Goal: Task Accomplishment & Management: Complete application form

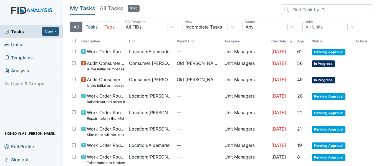
click at [17, 44] on span "Units" at bounding box center [13, 44] width 18 height 9
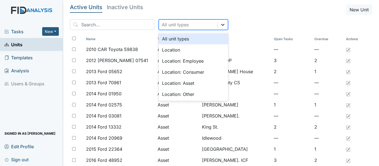
click at [220, 24] on icon at bounding box center [223, 25] width 6 height 6
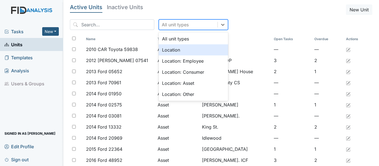
click at [162, 51] on div "Location" at bounding box center [193, 49] width 69 height 11
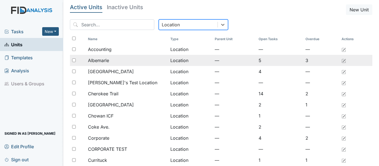
click at [97, 61] on span "Albemarle" at bounding box center [98, 60] width 21 height 7
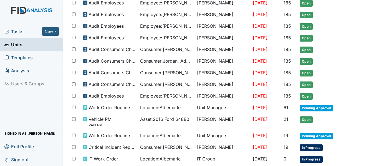
scroll to position [150, 0]
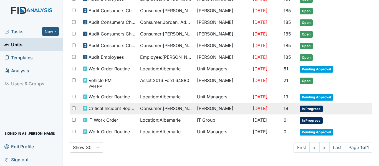
click at [183, 107] on span "Consumer : Jones, Linwood" at bounding box center [166, 108] width 52 height 7
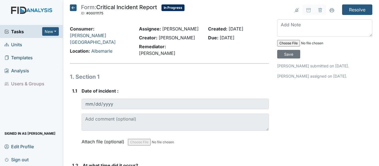
click at [74, 7] on icon at bounding box center [73, 7] width 7 height 7
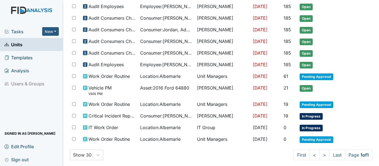
scroll to position [150, 0]
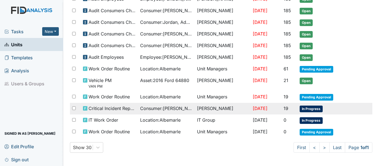
click at [161, 109] on span "Consumer : Jones, Linwood" at bounding box center [166, 108] width 52 height 7
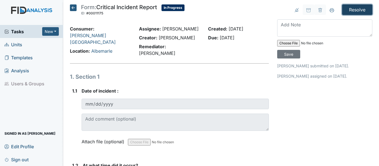
click at [354, 7] on input "Resolve" at bounding box center [357, 9] width 30 height 11
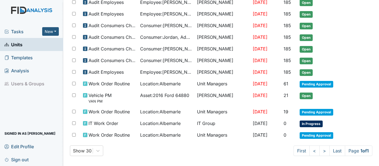
scroll to position [157, 0]
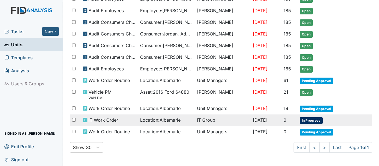
click at [175, 121] on span "Location : Albemarle" at bounding box center [160, 120] width 41 height 7
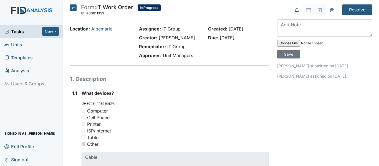
click at [71, 7] on icon at bounding box center [73, 7] width 7 height 7
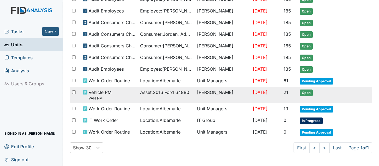
scroll to position [138, 0]
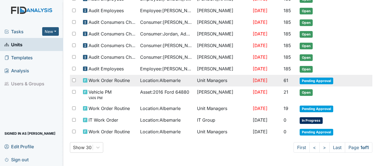
click at [173, 82] on span "Location : Albemarle" at bounding box center [160, 80] width 41 height 7
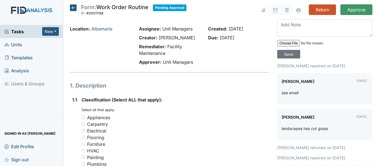
click at [74, 9] on icon at bounding box center [73, 7] width 7 height 7
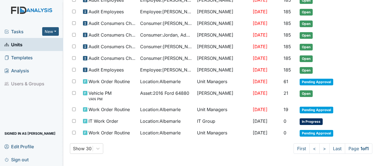
scroll to position [138, 0]
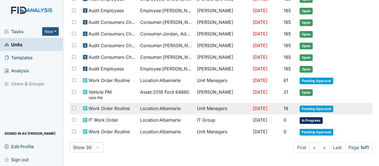
click at [154, 109] on span "Location : [GEOGRAPHIC_DATA]" at bounding box center [160, 108] width 41 height 7
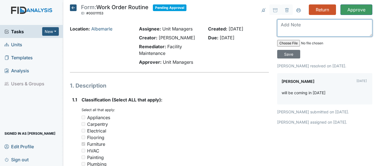
click at [287, 27] on textarea at bounding box center [324, 27] width 95 height 17
type textarea "b"
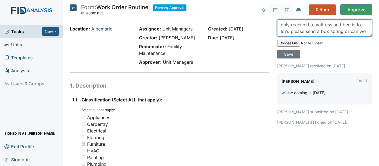
click at [278, 23] on textarea "only received a mattress and bed is to low. please send a box spring or can we …" at bounding box center [324, 27] width 95 height 17
drag, startPoint x: 347, startPoint y: 24, endPoint x: 355, endPoint y: 21, distance: 8.0
click at [348, 23] on textarea "We only received a mattress and bed is to low. please send a box spring or can …" at bounding box center [324, 27] width 95 height 17
click at [295, 31] on textarea "We only received a mattress and the bed is to low. please send a box spring or …" at bounding box center [324, 27] width 95 height 17
click at [311, 32] on textarea "We only received a mattress and the bed is too low. please send a box spring or…" at bounding box center [324, 27] width 95 height 17
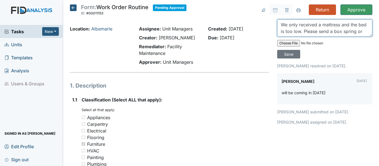
scroll to position [7, 0]
click at [299, 32] on textarea "We only received a mattress and the bed is too low. Please send a box spring or…" at bounding box center [324, 27] width 95 height 17
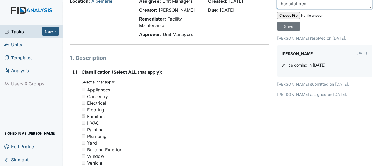
scroll to position [0, 0]
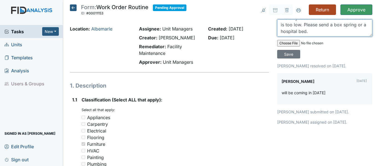
type textarea "We only received a mattress and the bed is too low. Please send a box spring or…"
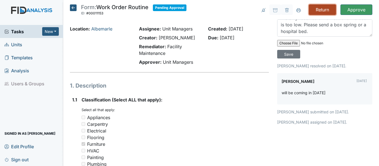
click at [312, 9] on input "Return" at bounding box center [322, 9] width 27 height 11
click at [281, 55] on input "Save" at bounding box center [288, 54] width 23 height 9
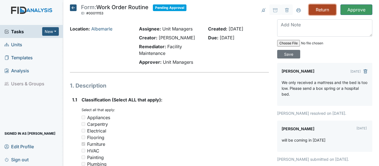
click at [309, 10] on input "Return" at bounding box center [322, 9] width 27 height 11
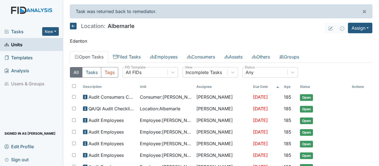
click at [76, 24] on icon at bounding box center [73, 26] width 7 height 7
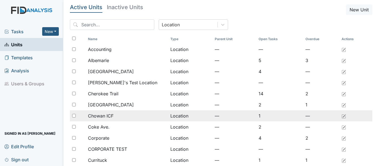
click at [110, 116] on span "Chowan ICF" at bounding box center [101, 116] width 26 height 7
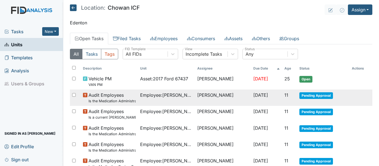
click at [169, 94] on span "Employee : Boyd, Teknika" at bounding box center [166, 95] width 53 height 7
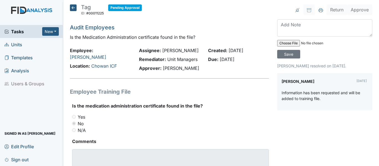
click at [71, 7] on icon at bounding box center [73, 7] width 7 height 7
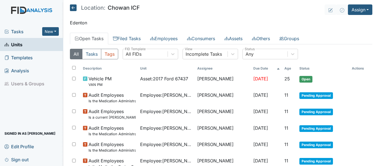
click at [73, 9] on icon at bounding box center [73, 7] width 7 height 7
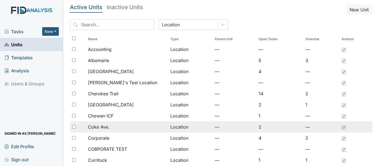
click at [106, 126] on span "Coke Ave." at bounding box center [99, 127] width 22 height 7
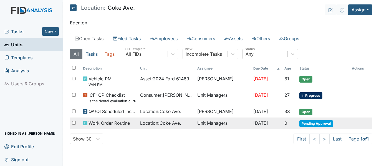
click at [106, 124] on span "Work Order Routine" at bounding box center [109, 123] width 41 height 7
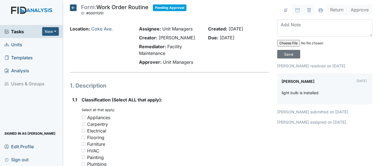
click at [76, 8] on icon at bounding box center [73, 7] width 7 height 7
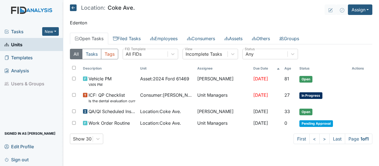
click at [73, 7] on icon at bounding box center [73, 7] width 7 height 7
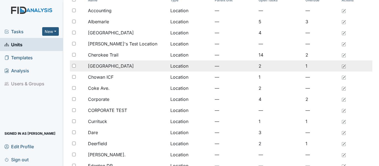
scroll to position [28, 0]
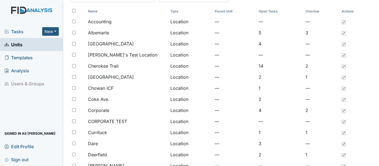
click at [17, 30] on span "Tasks" at bounding box center [23, 31] width 38 height 7
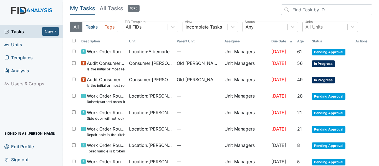
click at [17, 42] on span "Units" at bounding box center [13, 44] width 18 height 9
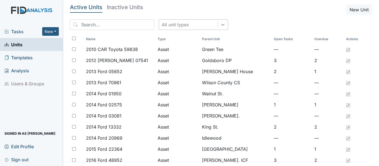
click at [220, 22] on icon at bounding box center [223, 25] width 6 height 6
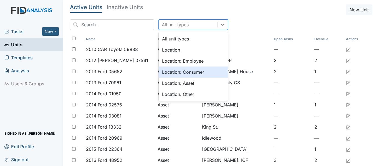
click at [179, 73] on div "Location: Consumer" at bounding box center [193, 72] width 69 height 11
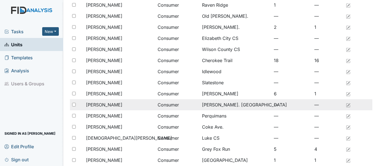
scroll to position [346, 0]
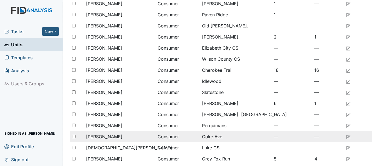
click at [111, 136] on span "[PERSON_NAME]" at bounding box center [104, 137] width 36 height 7
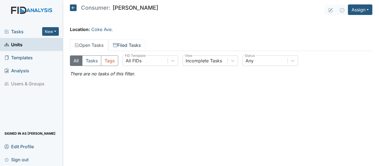
click at [127, 43] on link "Filed Tasks" at bounding box center [126, 45] width 37 height 12
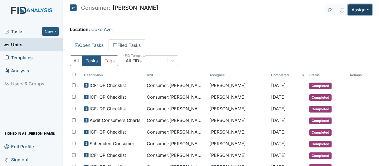
click at [353, 7] on button "Assign" at bounding box center [360, 9] width 24 height 11
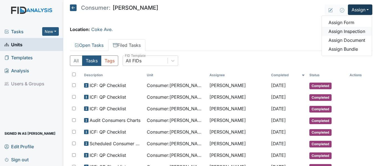
click at [350, 32] on link "Assign Inspection" at bounding box center [347, 31] width 50 height 9
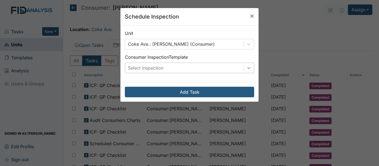
click at [247, 70] on icon at bounding box center [249, 68] width 6 height 6
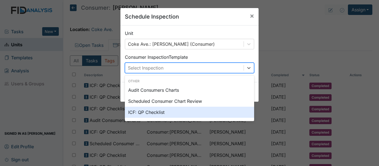
click at [145, 112] on div "ICF: QP Checklist" at bounding box center [189, 112] width 129 height 11
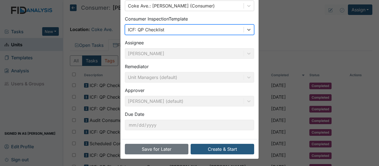
scroll to position [39, 0]
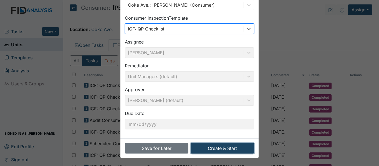
click at [221, 149] on button "Create & Start" at bounding box center [223, 148] width 64 height 11
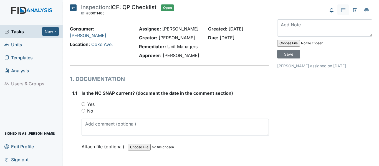
click at [85, 104] on input "Yes" at bounding box center [84, 104] width 4 height 4
radio input "true"
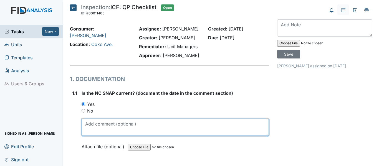
click at [157, 127] on textarea at bounding box center [175, 127] width 187 height 17
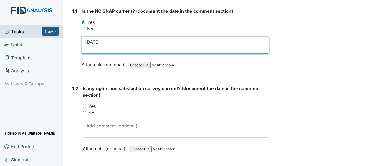
scroll to position [83, 0]
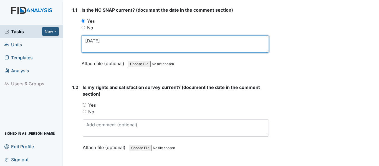
type textarea "[DATE]"
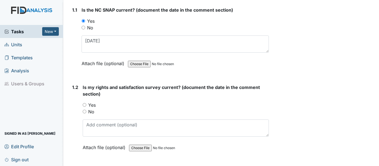
click at [84, 106] on input "Yes" at bounding box center [85, 105] width 4 height 4
radio input "true"
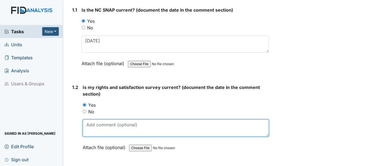
click at [126, 126] on textarea at bounding box center [176, 128] width 186 height 17
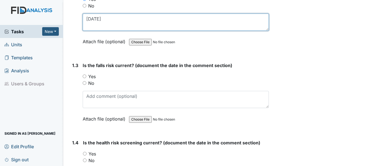
scroll to position [194, 0]
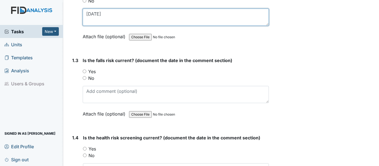
type textarea "[DATE]"
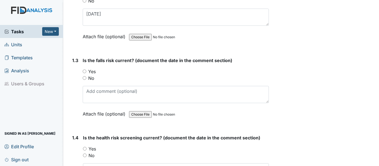
click at [85, 72] on input "Yes" at bounding box center [85, 72] width 4 height 4
radio input "true"
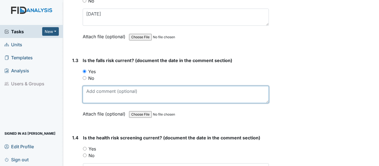
click at [106, 91] on textarea at bounding box center [176, 94] width 186 height 17
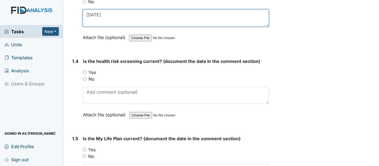
scroll to position [278, 0]
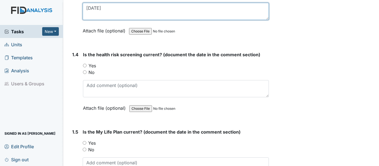
type textarea "[DATE]"
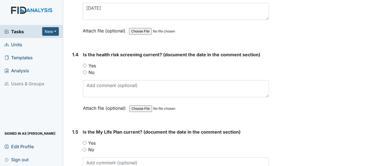
click at [83, 66] on input "Yes" at bounding box center [85, 66] width 4 height 4
radio input "true"
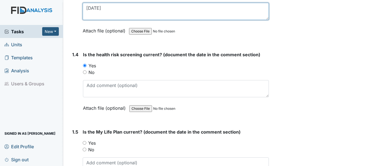
drag, startPoint x: 85, startPoint y: 8, endPoint x: 108, endPoint y: 7, distance: 23.1
click at [108, 7] on textarea "7/31/25" at bounding box center [176, 11] width 186 height 17
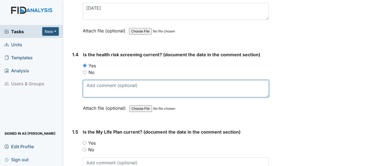
click at [116, 94] on textarea at bounding box center [176, 88] width 186 height 17
paste textarea "7/31/25"
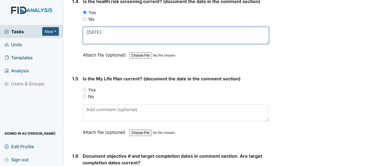
scroll to position [333, 0]
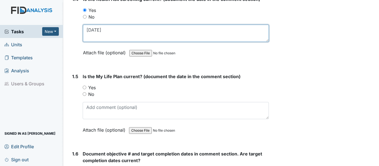
type textarea "7/31/25"
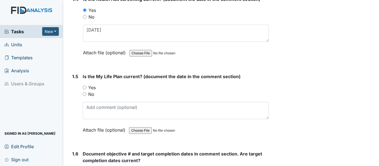
click at [83, 87] on input "Yes" at bounding box center [85, 88] width 4 height 4
radio input "true"
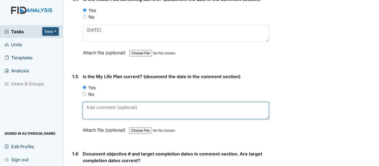
click at [99, 114] on textarea at bounding box center [176, 110] width 186 height 17
paste textarea "7/31/25"
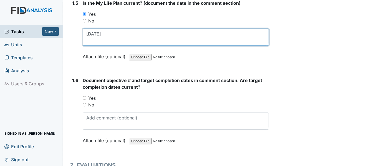
scroll to position [417, 0]
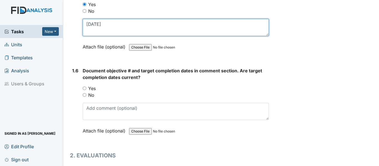
type textarea "7/31/25"
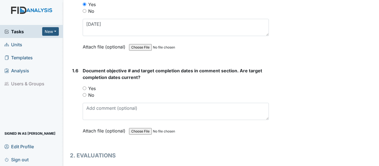
click at [85, 88] on input "Yes" at bounding box center [85, 89] width 4 height 4
radio input "true"
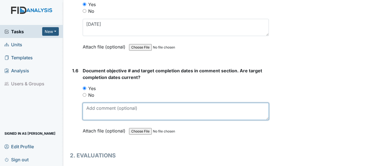
click at [114, 110] on textarea at bounding box center [176, 111] width 186 height 17
type textarea "d"
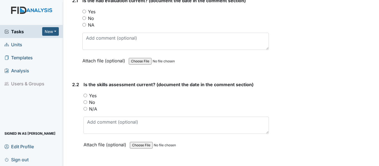
scroll to position [583, 0]
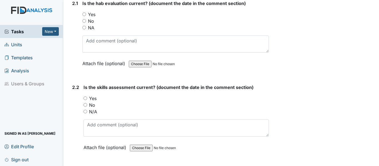
type textarea "DIL021, HS018, FA016, SC017, WK016 PCD [DATE]"
click at [85, 13] on input "Yes" at bounding box center [84, 14] width 4 height 4
radio input "true"
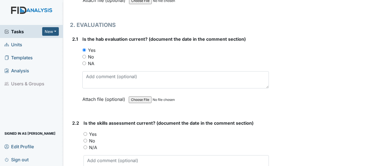
scroll to position [555, 0]
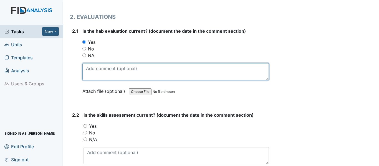
click at [106, 70] on textarea at bounding box center [175, 71] width 187 height 17
paste textarea "7/31/25"
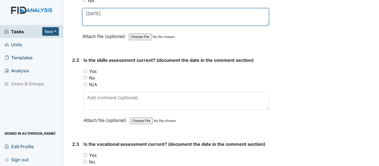
scroll to position [611, 0]
type textarea "7/31/25"
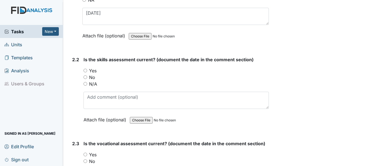
click at [86, 70] on input "Yes" at bounding box center [86, 71] width 4 height 4
radio input "true"
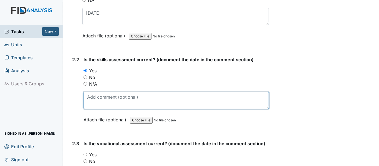
click at [114, 103] on textarea at bounding box center [176, 100] width 185 height 17
paste textarea "7/31/25"
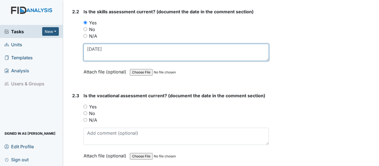
scroll to position [666, 0]
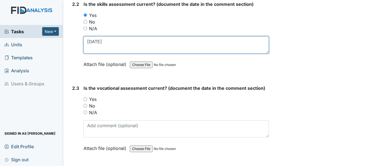
type textarea "7/31/25"
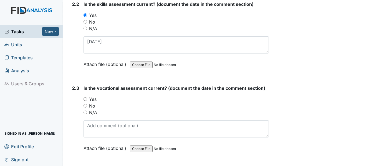
click at [85, 99] on input "Yes" at bounding box center [86, 99] width 4 height 4
radio input "true"
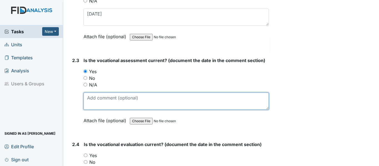
click at [119, 99] on textarea at bounding box center [176, 101] width 185 height 17
paste textarea "7/31/25"
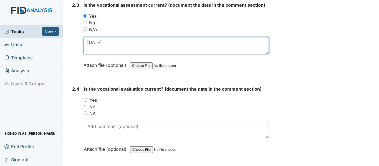
scroll to position [777, 0]
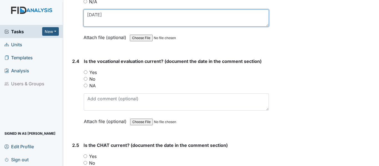
type textarea "7/31/25"
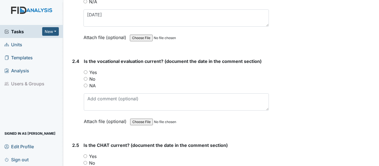
click at [85, 72] on input "Yes" at bounding box center [86, 73] width 4 height 4
radio input "true"
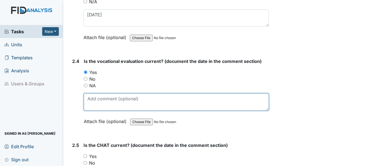
click at [106, 99] on textarea at bounding box center [176, 102] width 185 height 17
paste textarea "7/31/25"
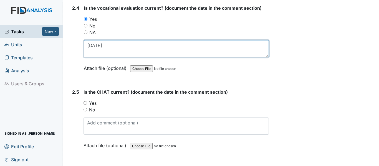
scroll to position [833, 0]
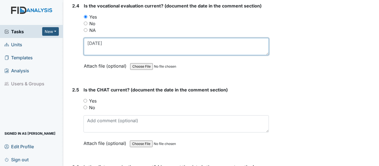
type textarea "7/31/25"
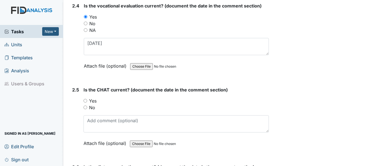
click at [86, 101] on input "Yes" at bounding box center [86, 101] width 4 height 4
radio input "true"
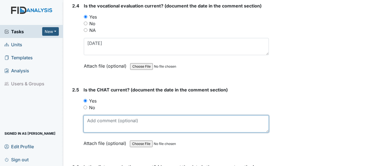
click at [106, 124] on textarea at bounding box center [176, 124] width 185 height 17
paste textarea "7/31/25"
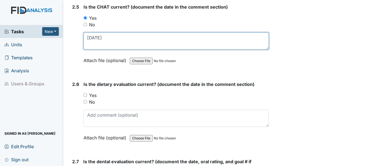
scroll to position [916, 0]
type textarea "7/31/25"
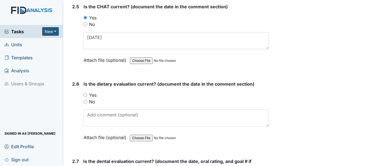
click at [85, 103] on input "No" at bounding box center [86, 102] width 4 height 4
radio input "true"
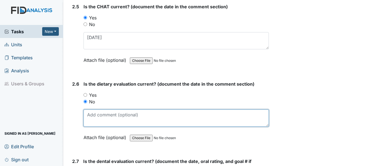
click at [105, 119] on textarea at bounding box center [176, 118] width 185 height 17
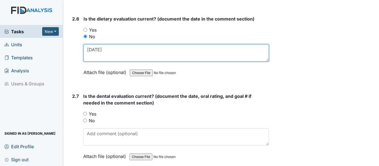
scroll to position [1000, 0]
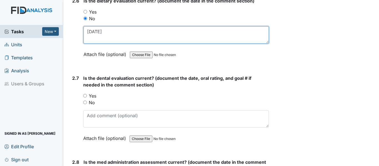
type textarea "8/9/24"
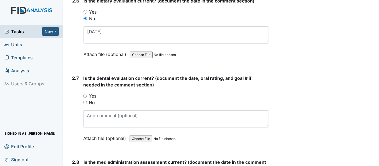
click at [86, 95] on input "Yes" at bounding box center [85, 96] width 4 height 4
radio input "true"
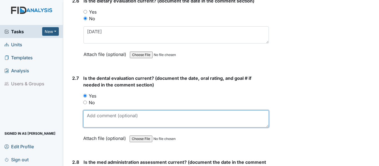
click at [105, 119] on textarea at bounding box center [176, 119] width 186 height 17
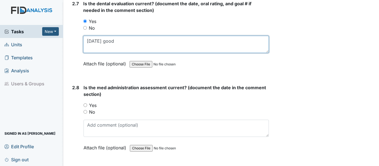
scroll to position [1083, 0]
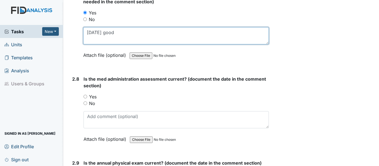
type textarea "3/12/25 good"
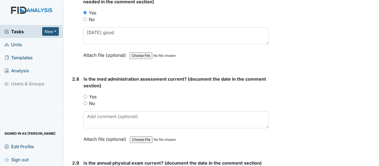
click at [85, 97] on input "Yes" at bounding box center [86, 97] width 4 height 4
radio input "true"
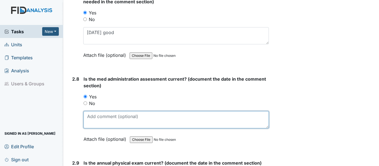
click at [103, 117] on textarea at bounding box center [176, 119] width 185 height 17
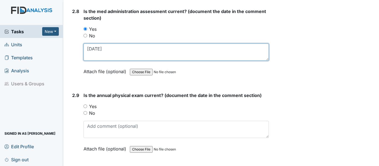
scroll to position [1166, 0]
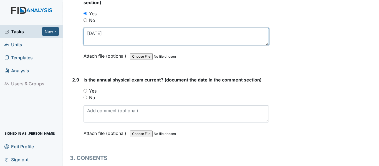
type textarea "6/3/25"
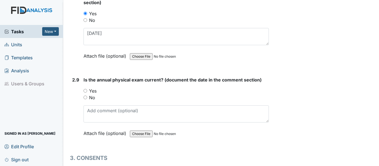
click at [86, 92] on input "Yes" at bounding box center [86, 91] width 4 height 4
radio input "true"
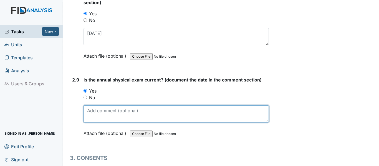
click at [103, 112] on textarea at bounding box center [176, 114] width 185 height 17
click at [118, 113] on textarea at bounding box center [176, 114] width 185 height 17
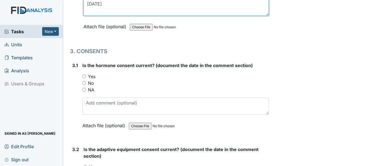
scroll to position [1277, 0]
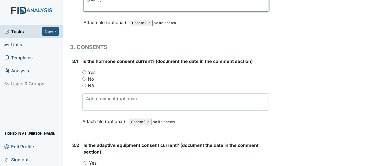
type textarea "8/11/25"
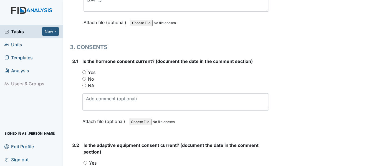
click at [83, 72] on input "Yes" at bounding box center [84, 73] width 4 height 4
radio input "true"
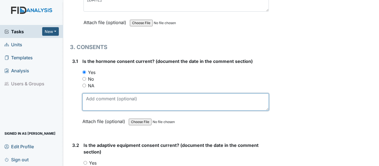
click at [118, 106] on textarea at bounding box center [175, 102] width 187 height 17
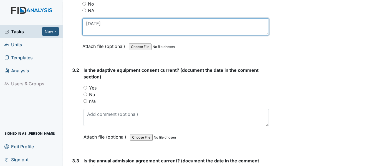
scroll to position [1361, 0]
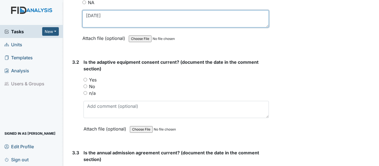
type textarea "6/13/25"
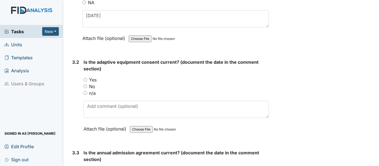
click at [86, 80] on input "Yes" at bounding box center [86, 80] width 4 height 4
radio input "true"
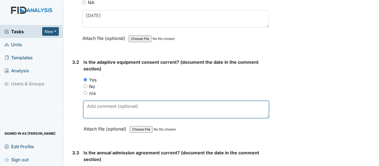
click at [114, 109] on textarea at bounding box center [176, 109] width 185 height 17
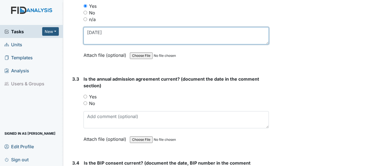
scroll to position [1444, 0]
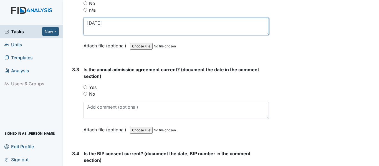
type textarea "6/13/25"
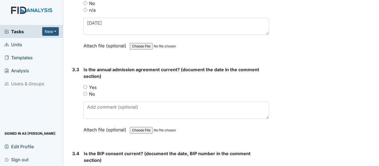
click at [84, 87] on input "Yes" at bounding box center [86, 88] width 4 height 4
radio input "true"
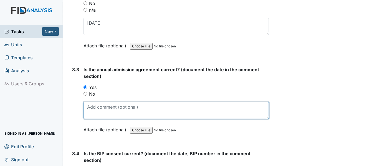
click at [104, 113] on textarea at bounding box center [176, 110] width 185 height 17
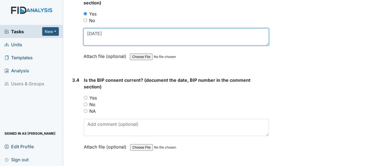
scroll to position [1527, 0]
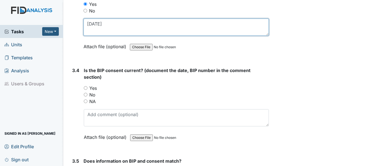
type textarea "6/13/25"
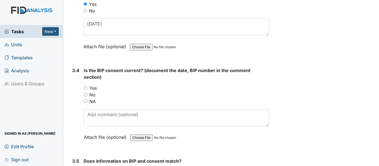
click at [86, 102] on input "NA" at bounding box center [86, 102] width 4 height 4
radio input "true"
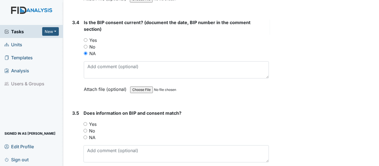
scroll to position [1583, 0]
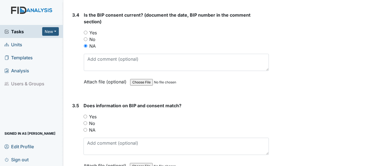
click at [86, 129] on input "NA" at bounding box center [86, 130] width 4 height 4
radio input "true"
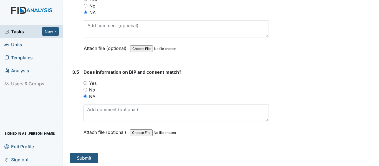
scroll to position [1618, 0]
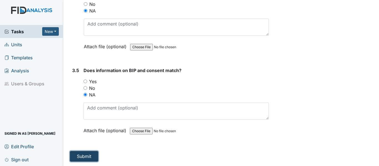
click at [89, 155] on button "Submit" at bounding box center [84, 156] width 28 height 11
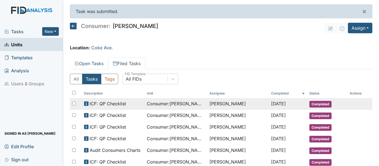
click at [188, 106] on span "Consumer : Chappell, Kaci" at bounding box center [176, 104] width 58 height 7
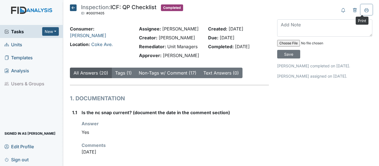
click at [365, 11] on icon at bounding box center [367, 10] width 4 height 4
click at [70, 6] on icon at bounding box center [73, 7] width 7 height 7
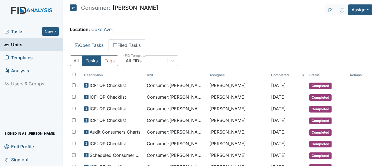
click at [74, 9] on icon at bounding box center [73, 7] width 7 height 7
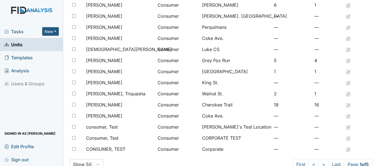
scroll to position [457, 0]
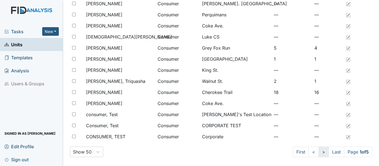
click at [319, 152] on link ">" at bounding box center [324, 152] width 10 height 11
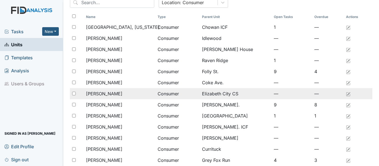
scroll to position [12, 0]
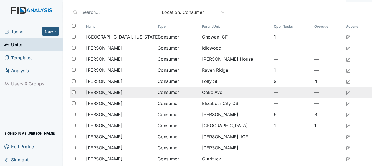
click at [111, 93] on span "[PERSON_NAME]" at bounding box center [104, 92] width 36 height 7
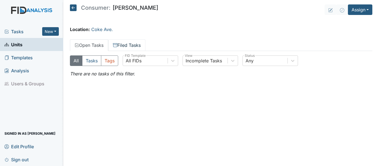
click at [126, 44] on link "Filed Tasks" at bounding box center [126, 45] width 37 height 12
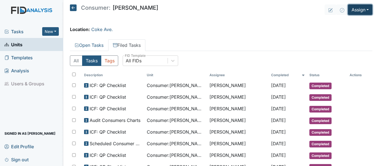
click at [348, 9] on button "Assign" at bounding box center [360, 9] width 24 height 11
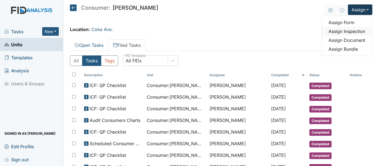
click at [341, 31] on link "Assign Inspection" at bounding box center [347, 31] width 50 height 9
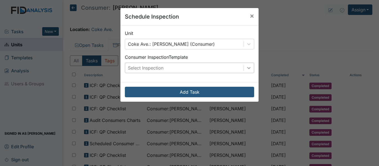
click at [249, 71] on icon at bounding box center [249, 68] width 6 height 6
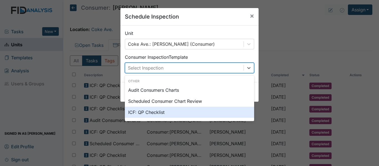
click at [148, 114] on div "ICF: QP Checklist" at bounding box center [189, 112] width 129 height 11
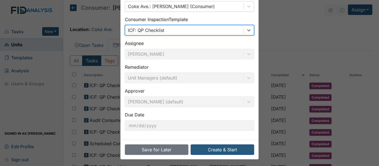
scroll to position [39, 0]
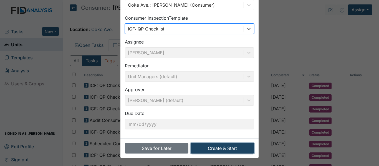
click at [215, 146] on button "Create & Start" at bounding box center [223, 148] width 64 height 11
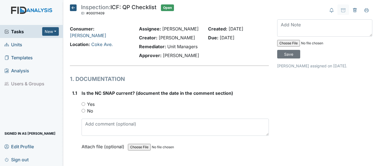
click at [83, 103] on input "Yes" at bounding box center [84, 104] width 4 height 4
radio input "true"
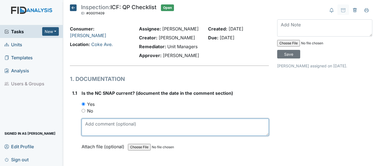
click at [106, 128] on textarea at bounding box center [175, 127] width 187 height 17
drag, startPoint x: 85, startPoint y: 125, endPoint x: 106, endPoint y: 125, distance: 21.4
click at [106, 125] on textarea "2/13/25" at bounding box center [175, 127] width 187 height 17
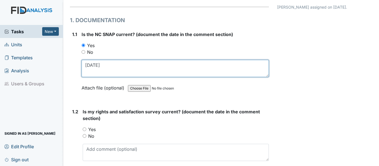
scroll to position [56, 0]
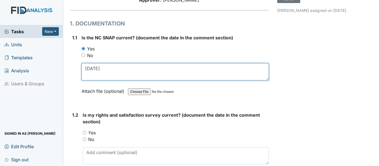
type textarea "2/13/25"
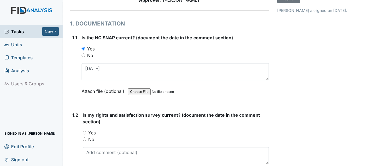
click at [84, 132] on input "Yes" at bounding box center [85, 133] width 4 height 4
radio input "true"
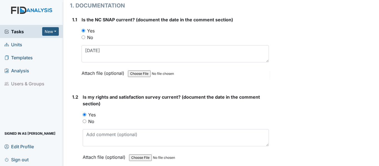
scroll to position [83, 0]
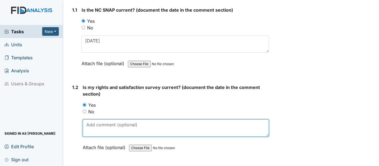
click at [99, 126] on textarea at bounding box center [176, 128] width 186 height 17
paste textarea "[DATE]"
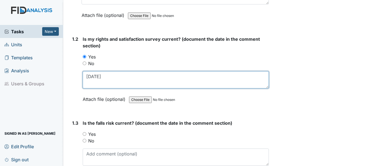
scroll to position [139, 0]
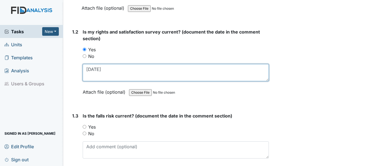
type textarea "[DATE]"
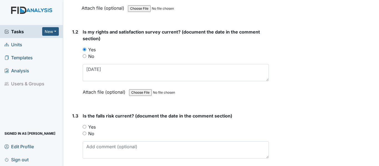
click at [84, 125] on input "Yes" at bounding box center [85, 127] width 4 height 4
radio input "true"
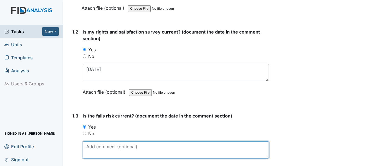
click at [108, 149] on textarea at bounding box center [176, 150] width 186 height 17
paste textarea "2/13/25"
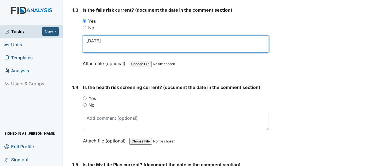
scroll to position [278, 0]
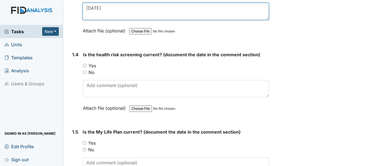
type textarea "2/13/25"
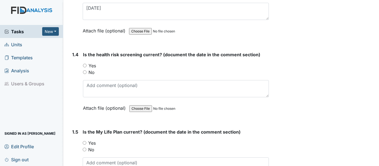
click at [86, 66] on input "Yes" at bounding box center [85, 66] width 4 height 4
radio input "true"
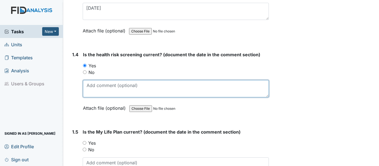
click at [101, 90] on textarea at bounding box center [176, 88] width 186 height 17
paste textarea "2/13/25"
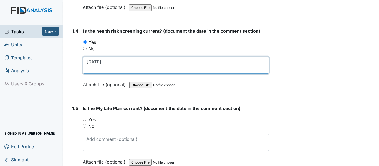
scroll to position [333, 0]
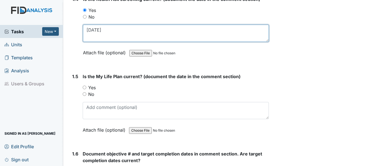
type textarea "2/13/25"
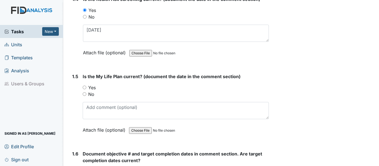
click at [86, 86] on input "Yes" at bounding box center [85, 88] width 4 height 4
radio input "true"
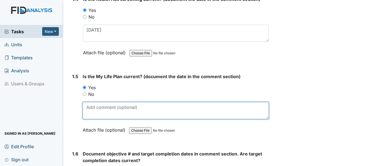
click at [101, 112] on textarea at bounding box center [176, 110] width 186 height 17
paste textarea "2/13/25"
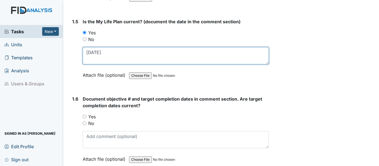
scroll to position [389, 0]
type textarea "2/13/25"
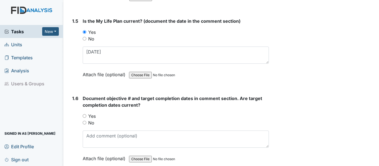
click at [85, 116] on input "Yes" at bounding box center [85, 116] width 4 height 4
radio input "true"
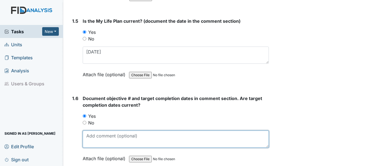
click at [97, 136] on textarea at bounding box center [176, 139] width 186 height 17
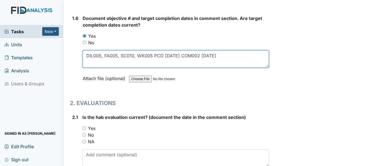
scroll to position [472, 0]
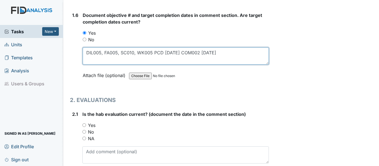
type textarea "DIL005, FA005, SC010, WK005 PCD 7/31/26 COM002 5/31/26"
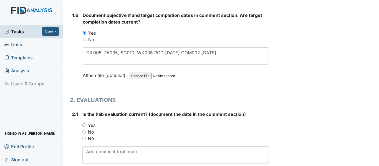
click at [85, 125] on input "Yes" at bounding box center [84, 126] width 4 height 4
radio input "true"
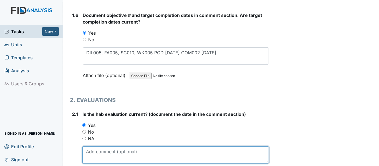
click at [113, 152] on textarea at bounding box center [175, 155] width 187 height 17
paste textarea "2/13/25"
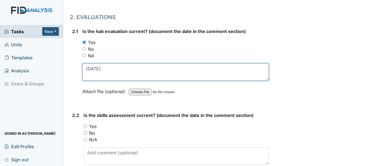
scroll to position [555, 0]
type textarea "2/13/25"
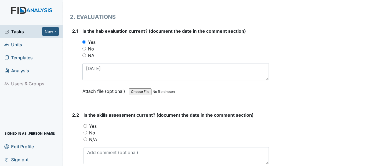
click at [84, 125] on input "Yes" at bounding box center [86, 126] width 4 height 4
radio input "true"
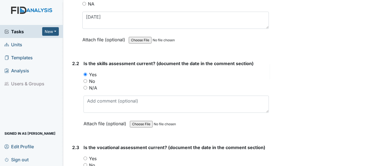
scroll to position [611, 0]
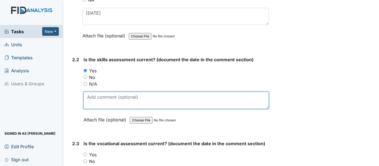
click at [101, 99] on textarea at bounding box center [176, 100] width 185 height 17
paste textarea "2/13/25"
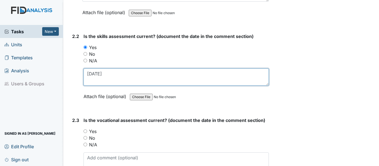
scroll to position [666, 0]
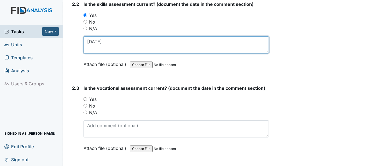
type textarea "2/13/25"
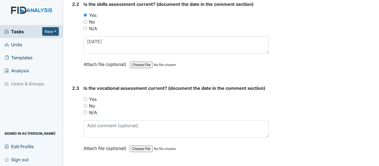
click at [84, 98] on input "Yes" at bounding box center [86, 99] width 4 height 4
radio input "true"
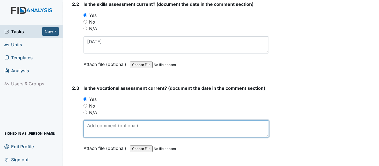
click at [104, 125] on textarea at bounding box center [176, 129] width 185 height 17
paste textarea "2/13/25"
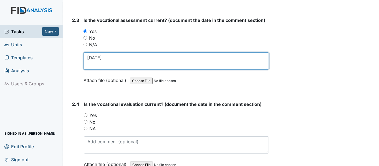
scroll to position [750, 0]
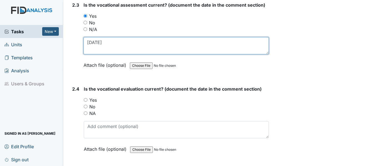
type textarea "2/13/25"
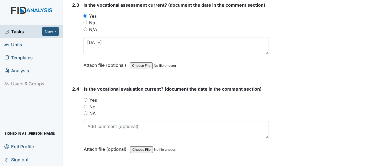
click at [84, 100] on input "Yes" at bounding box center [86, 100] width 4 height 4
radio input "true"
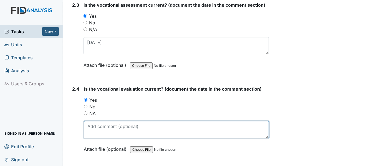
click at [113, 131] on textarea at bounding box center [176, 129] width 185 height 17
paste textarea "2/13/25"
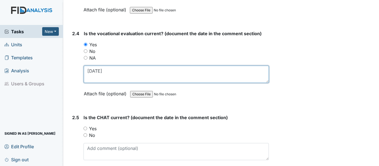
scroll to position [833, 0]
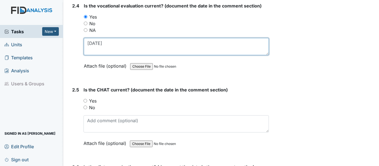
type textarea "2/13/25"
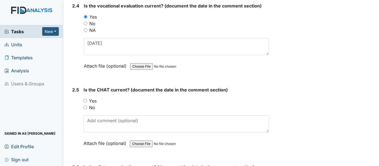
click at [86, 101] on input "Yes" at bounding box center [86, 101] width 4 height 4
radio input "true"
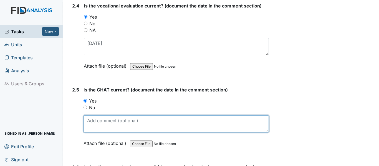
click at [101, 124] on textarea at bounding box center [176, 124] width 185 height 17
paste textarea "2/13/25"
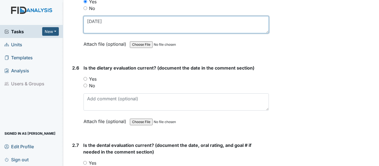
scroll to position [944, 0]
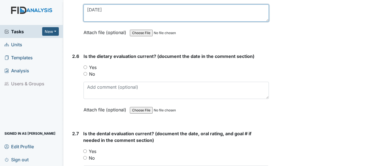
type textarea "2/13/25"
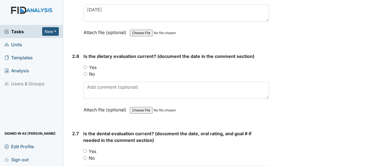
click at [87, 68] on input "Yes" at bounding box center [86, 68] width 4 height 4
radio input "true"
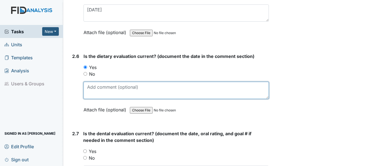
click at [127, 90] on textarea at bounding box center [176, 90] width 185 height 17
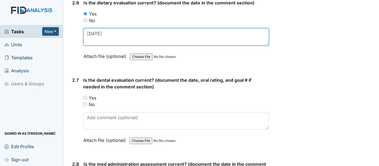
scroll to position [1000, 0]
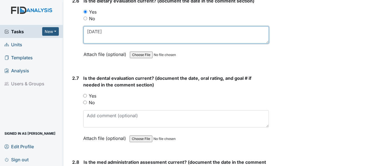
type textarea "5/26/25"
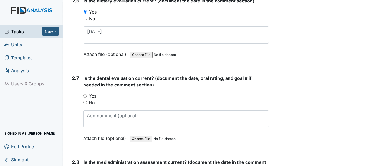
click at [86, 95] on input "Yes" at bounding box center [85, 96] width 4 height 4
radio input "true"
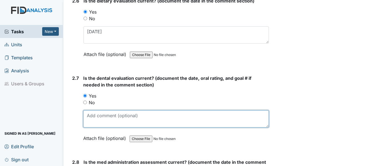
click at [102, 116] on textarea at bounding box center [176, 119] width 186 height 17
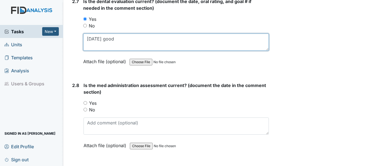
scroll to position [1083, 0]
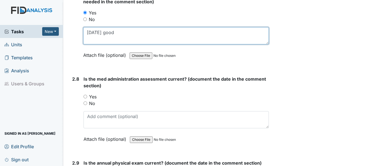
type textarea "10/1/24 good"
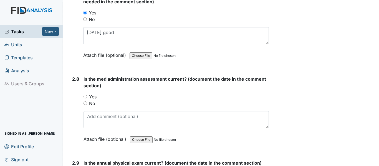
click at [84, 98] on input "Yes" at bounding box center [86, 97] width 4 height 4
radio input "true"
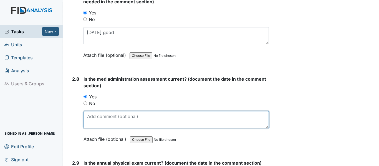
click at [98, 116] on textarea at bounding box center [176, 119] width 185 height 17
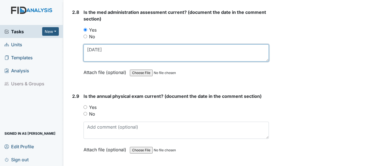
scroll to position [1166, 0]
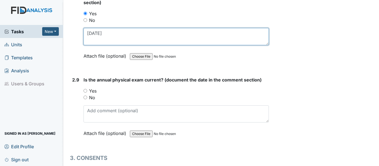
type textarea "[DATE]"
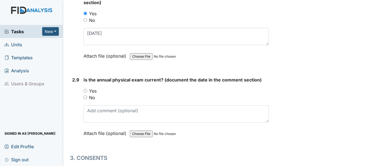
click at [86, 90] on input "Yes" at bounding box center [86, 91] width 4 height 4
radio input "true"
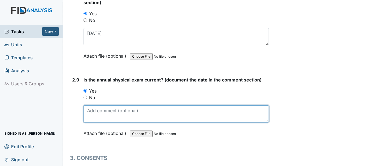
click at [106, 113] on textarea at bounding box center [176, 114] width 185 height 17
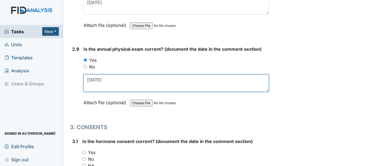
scroll to position [1250, 0]
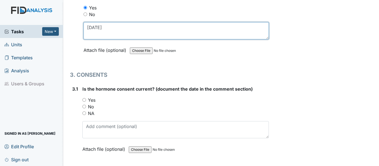
type textarea "4/28/25"
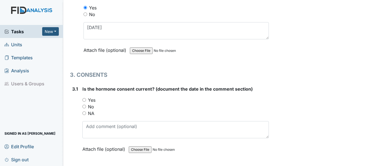
click at [84, 99] on input "Yes" at bounding box center [84, 100] width 4 height 4
radio input "true"
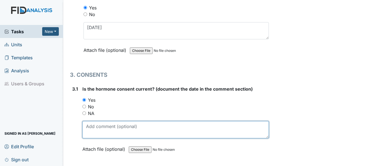
click at [122, 131] on textarea at bounding box center [175, 129] width 187 height 17
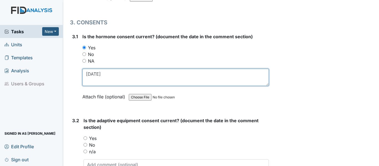
scroll to position [1305, 0]
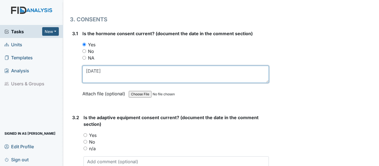
type textarea "11/4/24"
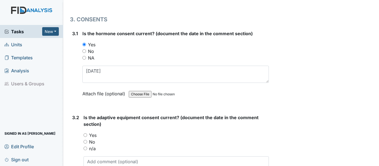
click at [84, 135] on input "Yes" at bounding box center [86, 136] width 4 height 4
radio input "true"
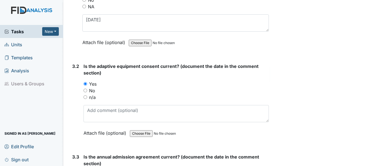
scroll to position [1361, 0]
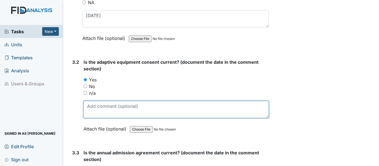
click at [95, 111] on textarea at bounding box center [176, 109] width 185 height 17
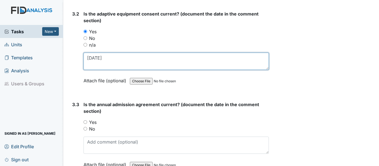
scroll to position [1416, 0]
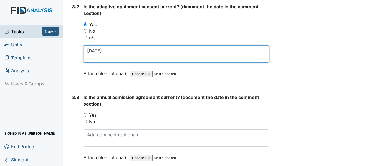
type textarea "4/28/25"
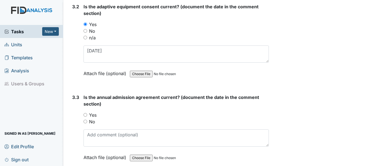
click at [84, 115] on input "Yes" at bounding box center [86, 115] width 4 height 4
radio input "true"
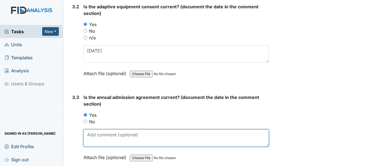
click at [99, 136] on textarea at bounding box center [176, 138] width 185 height 17
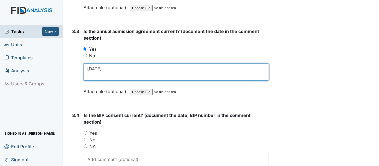
scroll to position [1499, 0]
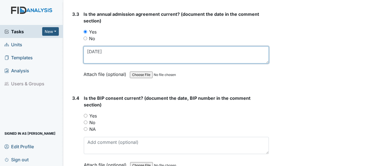
type textarea "4/28/25"
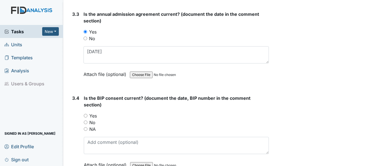
click at [85, 115] on input "Yes" at bounding box center [86, 116] width 4 height 4
radio input "true"
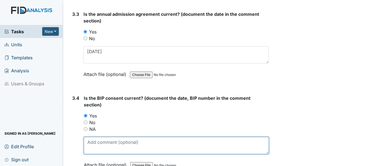
click at [107, 142] on textarea at bounding box center [176, 145] width 185 height 17
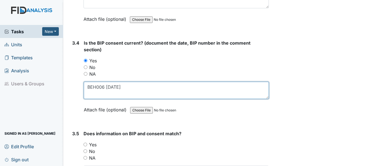
scroll to position [1555, 0]
type textarea "BEH006 4/28/25"
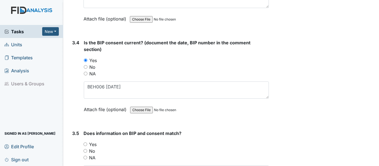
click at [84, 144] on input "Yes" at bounding box center [86, 145] width 4 height 4
radio input "true"
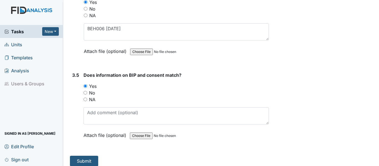
scroll to position [1618, 0]
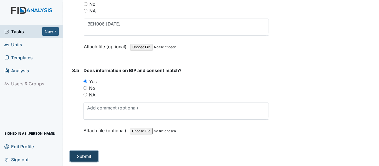
click at [87, 155] on button "Submit" at bounding box center [84, 156] width 28 height 11
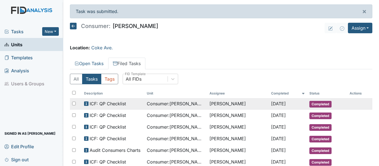
click at [180, 103] on span "Consumer : [PERSON_NAME]" at bounding box center [176, 104] width 58 height 7
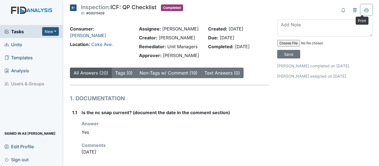
click at [365, 9] on icon at bounding box center [367, 10] width 4 height 4
click at [73, 6] on icon at bounding box center [73, 7] width 7 height 7
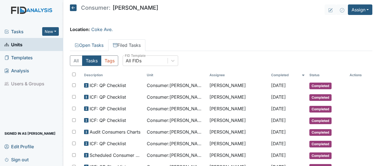
click at [73, 6] on icon at bounding box center [73, 7] width 7 height 7
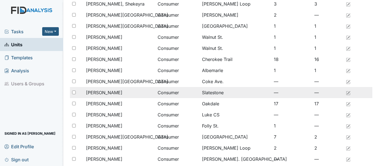
scroll to position [222, 0]
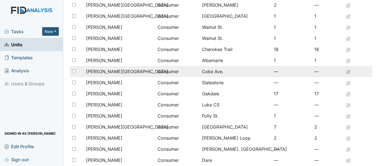
click at [114, 72] on span "[PERSON_NAME][GEOGRAPHIC_DATA]" at bounding box center [127, 71] width 82 height 7
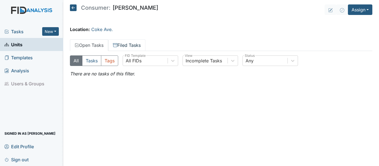
click at [126, 46] on link "Filed Tasks" at bounding box center [126, 45] width 37 height 12
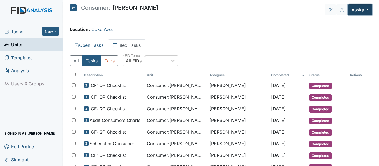
click at [351, 11] on button "Assign" at bounding box center [360, 9] width 24 height 11
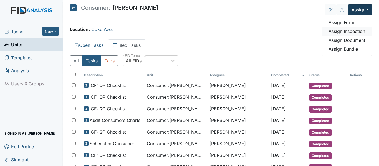
click at [355, 32] on link "Assign Inspection" at bounding box center [347, 31] width 50 height 9
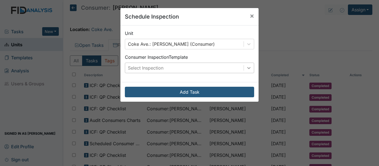
click at [250, 68] on div at bounding box center [249, 68] width 10 height 10
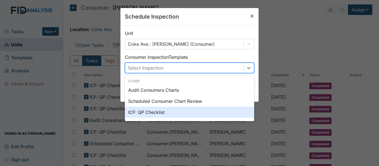
click at [144, 114] on div "ICF: QP Checklist" at bounding box center [189, 112] width 129 height 11
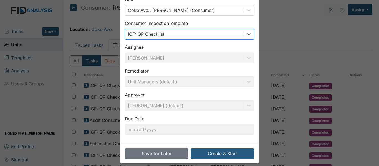
scroll to position [39, 0]
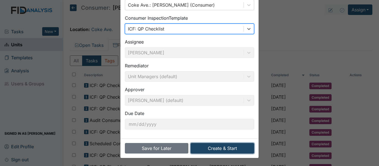
click at [224, 147] on button "Create & Start" at bounding box center [223, 148] width 64 height 11
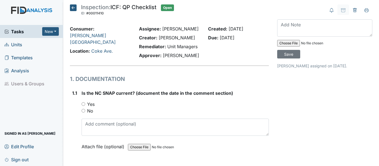
click at [84, 104] on input "Yes" at bounding box center [84, 104] width 4 height 4
radio input "true"
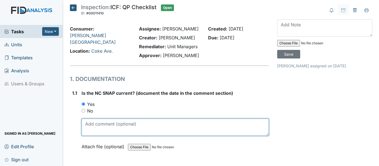
click at [107, 127] on textarea at bounding box center [175, 127] width 187 height 17
drag, startPoint x: 85, startPoint y: 124, endPoint x: 103, endPoint y: 124, distance: 18.0
click at [103, 124] on textarea "4/16/25" at bounding box center [175, 127] width 187 height 17
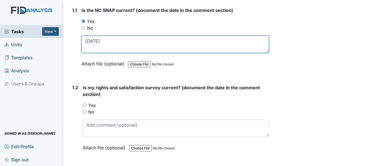
scroll to position [83, 0]
type textarea "[DATE]"
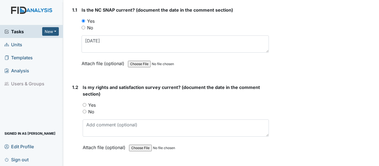
click at [86, 104] on input "Yes" at bounding box center [85, 105] width 4 height 4
radio input "true"
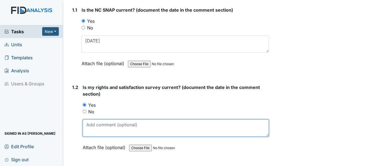
click at [119, 130] on textarea at bounding box center [176, 128] width 186 height 17
paste textarea "[DATE]"
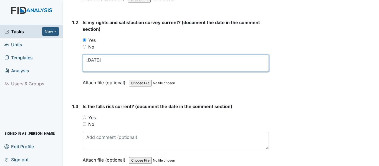
scroll to position [167, 0]
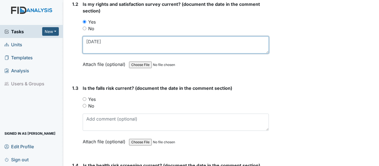
type textarea "[DATE]"
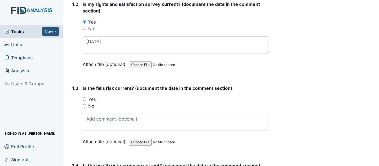
click at [85, 99] on input "Yes" at bounding box center [85, 99] width 4 height 4
radio input "true"
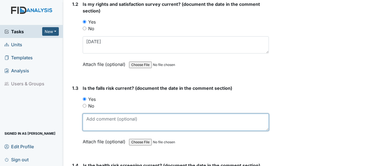
click at [109, 121] on textarea at bounding box center [176, 122] width 186 height 17
paste textarea "4/16/25"
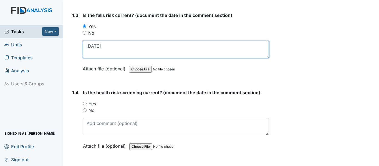
scroll to position [250, 0]
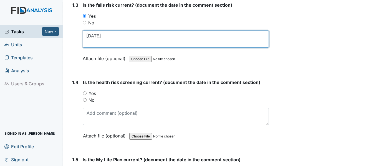
type textarea "4/16/25"
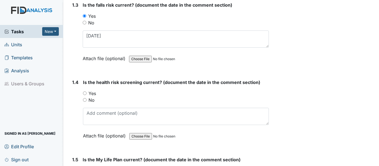
click at [86, 93] on input "Yes" at bounding box center [85, 94] width 4 height 4
radio input "true"
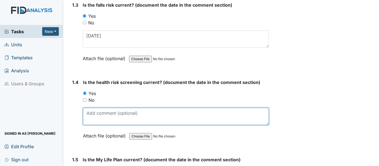
click at [111, 114] on textarea at bounding box center [176, 116] width 186 height 17
paste textarea "4/16/25"
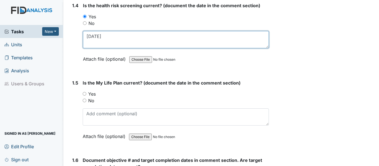
scroll to position [333, 0]
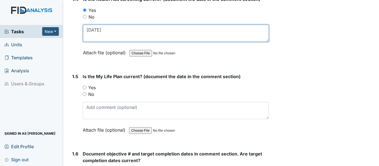
type textarea "4/16/25"
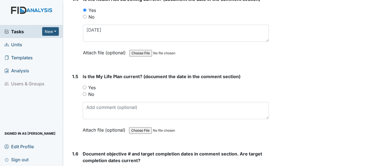
click at [85, 87] on input "Yes" at bounding box center [85, 88] width 4 height 4
radio input "true"
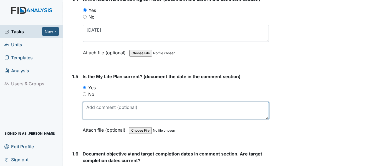
click at [112, 108] on textarea at bounding box center [176, 110] width 186 height 17
paste textarea "4/16/25"
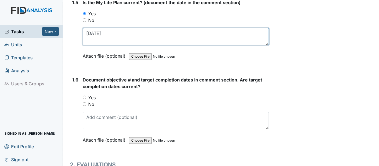
scroll to position [417, 0]
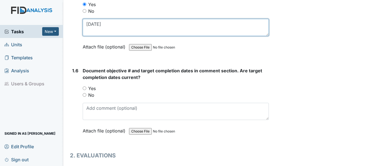
type textarea "4/16/25"
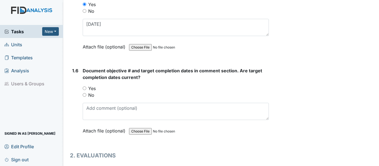
click at [85, 88] on input "Yes" at bounding box center [85, 89] width 4 height 4
radio input "true"
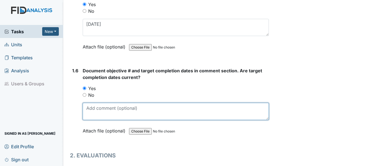
click at [118, 111] on textarea at bounding box center [176, 111] width 186 height 17
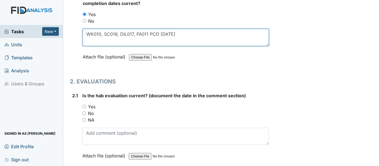
scroll to position [500, 0]
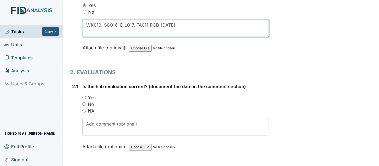
type textarea "WK010, SC016, DIL017, FA011 PCD 11/20/25"
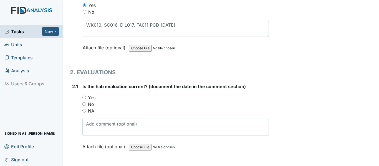
click at [84, 97] on input "Yes" at bounding box center [84, 98] width 4 height 4
radio input "true"
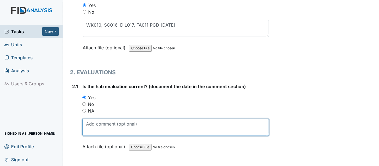
click at [110, 123] on textarea at bounding box center [175, 127] width 187 height 17
paste textarea "4/16/25"
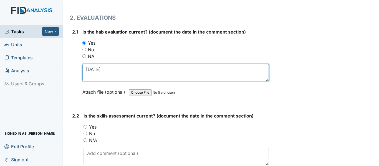
scroll to position [583, 0]
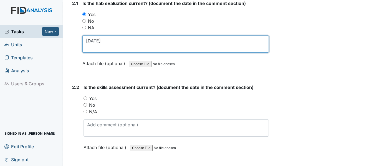
type textarea "4/16/25"
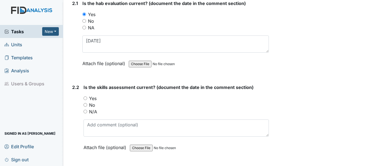
click at [86, 99] on input "Yes" at bounding box center [86, 99] width 4 height 4
radio input "true"
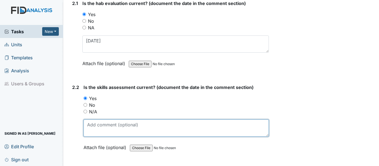
click at [109, 129] on textarea at bounding box center [176, 128] width 185 height 17
paste textarea "4/16/25"
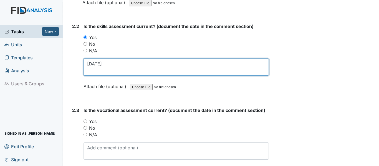
scroll to position [666, 0]
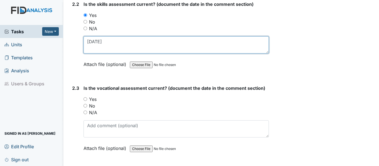
type textarea "4/16/25"
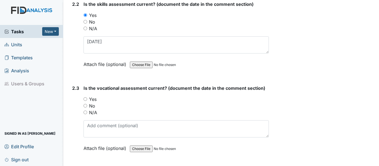
click at [85, 99] on input "Yes" at bounding box center [86, 99] width 4 height 4
radio input "true"
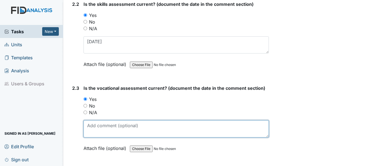
click at [106, 128] on textarea at bounding box center [176, 129] width 185 height 17
paste textarea "4/16/25"
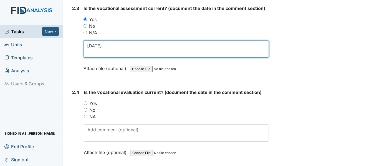
scroll to position [750, 0]
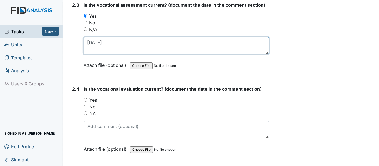
type textarea "4/16/25"
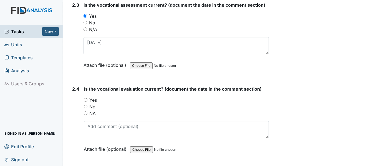
click at [86, 100] on input "Yes" at bounding box center [86, 100] width 4 height 4
radio input "true"
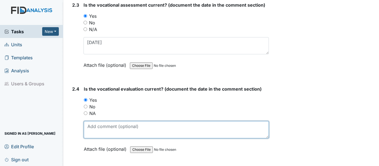
click at [112, 128] on textarea at bounding box center [176, 129] width 185 height 17
paste textarea "4/16/25"
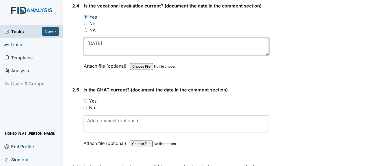
scroll to position [861, 0]
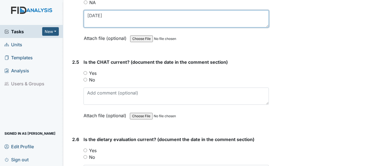
type textarea "4/16/25"
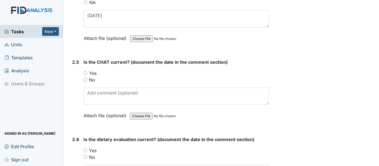
click at [86, 74] on input "Yes" at bounding box center [86, 73] width 4 height 4
radio input "true"
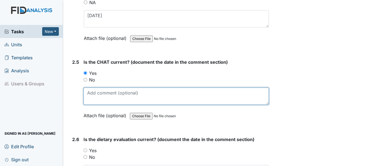
click at [112, 97] on textarea at bounding box center [176, 96] width 185 height 17
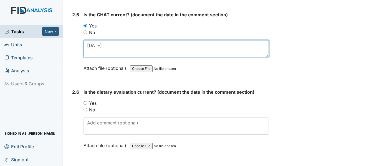
scroll to position [916, 0]
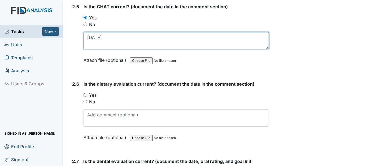
type textarea "5/15/25"
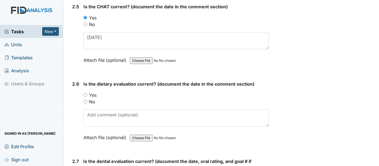
click at [87, 95] on input "Yes" at bounding box center [86, 95] width 4 height 4
radio input "true"
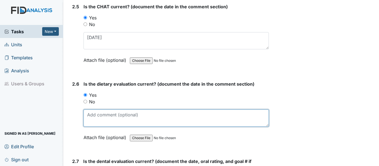
click at [109, 121] on textarea at bounding box center [176, 118] width 185 height 17
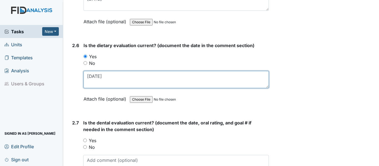
scroll to position [972, 0]
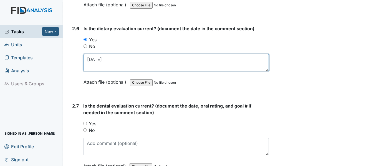
type textarea "5/26/25"
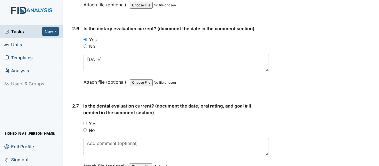
click at [84, 124] on input "Yes" at bounding box center [85, 124] width 4 height 4
radio input "true"
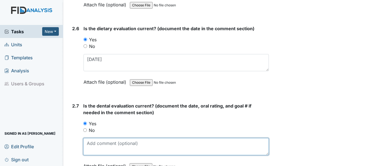
click at [113, 144] on textarea at bounding box center [176, 146] width 186 height 17
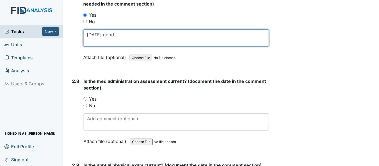
scroll to position [1083, 0]
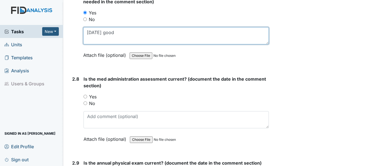
type textarea "[DATE] good"
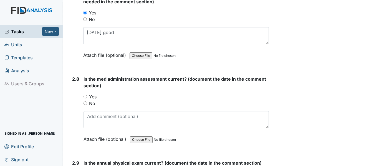
click at [87, 97] on input "Yes" at bounding box center [86, 97] width 4 height 4
radio input "true"
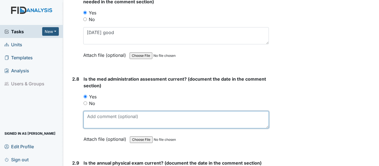
click at [105, 118] on textarea at bounding box center [176, 119] width 185 height 17
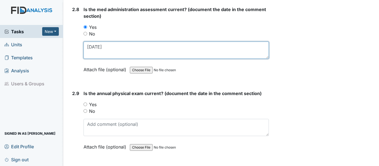
scroll to position [1166, 0]
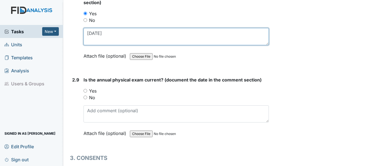
type textarea "[DATE]"
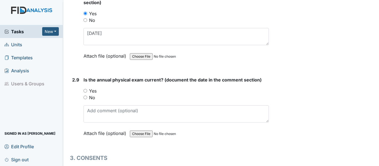
click at [86, 91] on input "Yes" at bounding box center [86, 91] width 4 height 4
radio input "true"
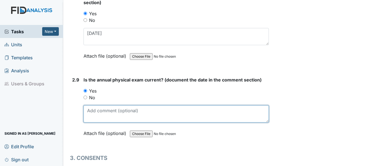
click at [117, 114] on textarea at bounding box center [176, 114] width 185 height 17
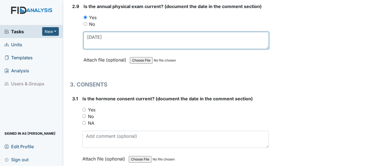
scroll to position [1250, 0]
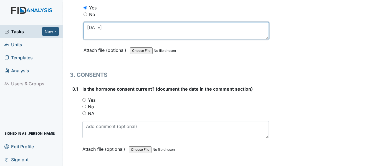
type textarea "[DATE]"
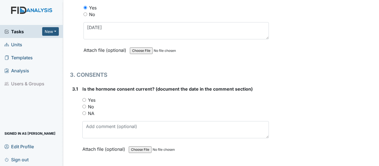
click at [85, 100] on input "Yes" at bounding box center [84, 100] width 4 height 4
radio input "true"
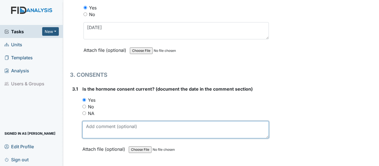
click at [106, 127] on textarea at bounding box center [175, 129] width 187 height 17
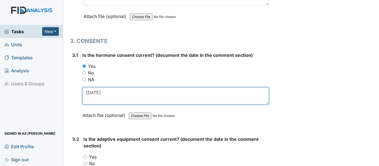
scroll to position [1333, 0]
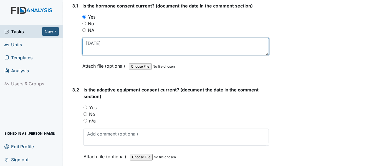
type textarea "11/13/24"
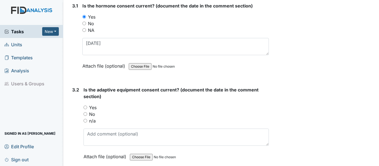
click at [85, 106] on input "Yes" at bounding box center [86, 108] width 4 height 4
radio input "true"
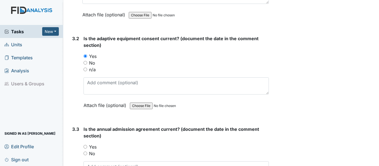
scroll to position [1388, 0]
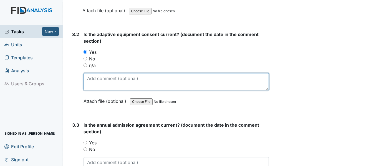
click at [102, 80] on textarea at bounding box center [176, 81] width 185 height 17
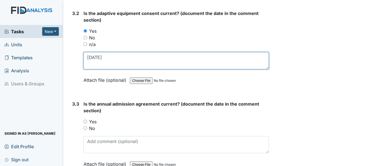
scroll to position [1472, 0]
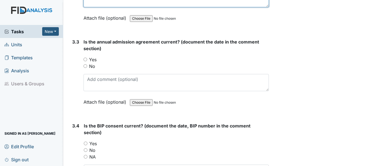
type textarea "11/13/24"
click at [86, 60] on input "Yes" at bounding box center [86, 60] width 4 height 4
radio input "true"
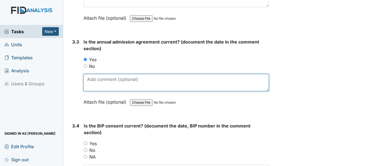
click at [104, 84] on textarea at bounding box center [176, 82] width 185 height 17
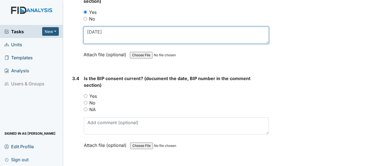
scroll to position [1527, 0]
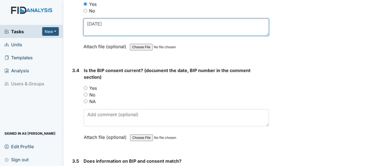
type textarea "11/13/24"
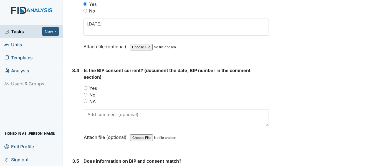
click at [86, 87] on input "Yes" at bounding box center [86, 88] width 4 height 4
radio input "true"
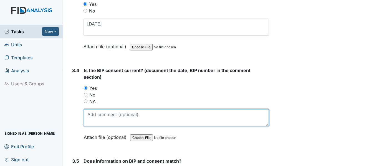
click at [113, 116] on textarea at bounding box center [176, 117] width 185 height 17
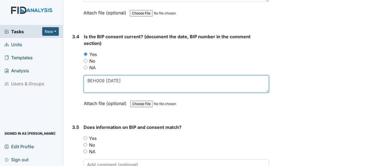
scroll to position [1583, 0]
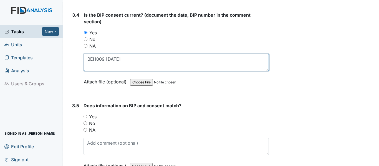
type textarea "BEH009 5/5/25"
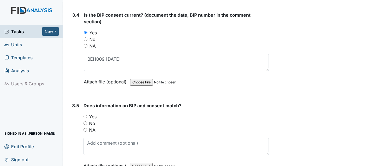
click at [86, 117] on input "Yes" at bounding box center [86, 117] width 4 height 4
radio input "true"
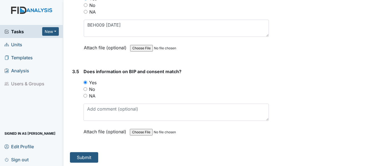
scroll to position [1618, 0]
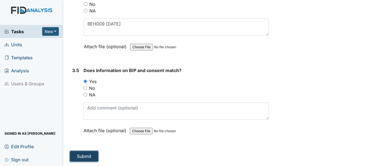
click at [88, 154] on button "Submit" at bounding box center [84, 156] width 28 height 11
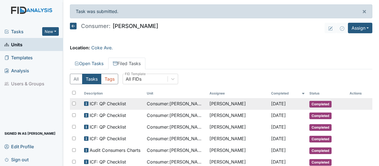
click at [200, 105] on td "Consumer : [PERSON_NAME][GEOGRAPHIC_DATA]" at bounding box center [176, 104] width 63 height 12
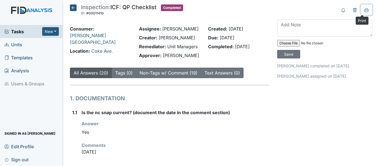
click at [365, 11] on icon at bounding box center [367, 10] width 4 height 4
click at [73, 8] on icon at bounding box center [73, 7] width 7 height 7
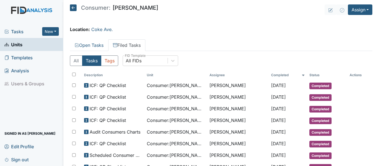
click at [73, 8] on icon at bounding box center [73, 7] width 7 height 7
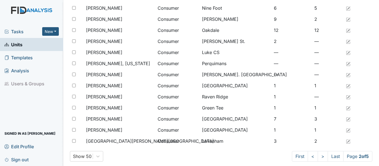
scroll to position [457, 0]
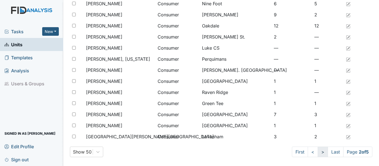
click at [318, 154] on link ">" at bounding box center [323, 152] width 10 height 11
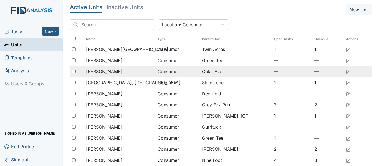
click at [115, 69] on span "[PERSON_NAME]" at bounding box center [104, 71] width 36 height 7
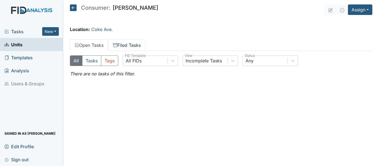
click at [129, 46] on link "Filed Tasks" at bounding box center [126, 45] width 37 height 12
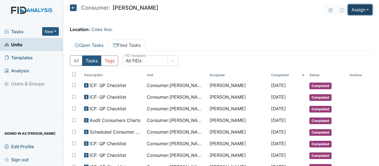
click at [355, 10] on button "Assign" at bounding box center [360, 9] width 24 height 11
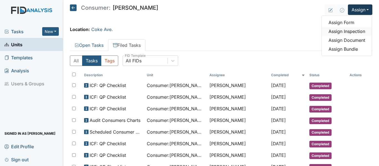
click at [346, 32] on link "Assign Inspection" at bounding box center [347, 31] width 50 height 9
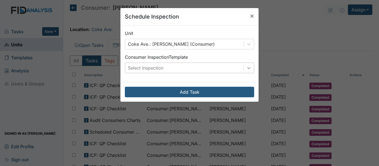
click at [248, 68] on icon at bounding box center [248, 68] width 3 height 2
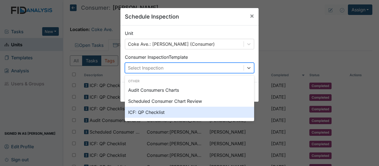
click at [156, 112] on div "ICF: QP Checklist" at bounding box center [189, 112] width 129 height 11
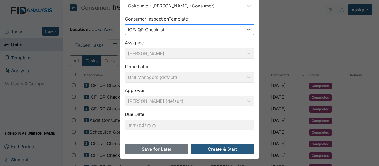
scroll to position [39, 0]
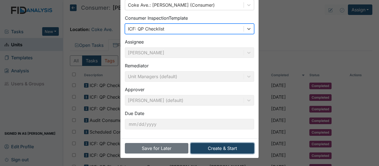
click at [227, 149] on button "Create & Start" at bounding box center [223, 148] width 64 height 11
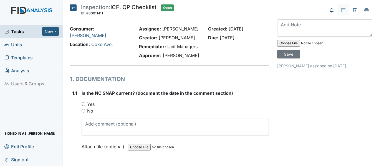
click at [83, 105] on input "Yes" at bounding box center [84, 104] width 4 height 4
radio input "true"
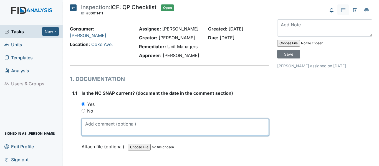
click at [99, 124] on textarea at bounding box center [175, 127] width 187 height 17
drag, startPoint x: 84, startPoint y: 122, endPoint x: 102, endPoint y: 123, distance: 17.5
click at [102, 123] on textarea "[DATE]" at bounding box center [175, 127] width 187 height 17
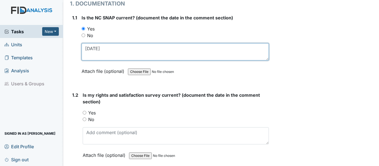
scroll to position [83, 0]
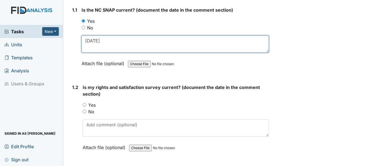
type textarea "6/26/25"
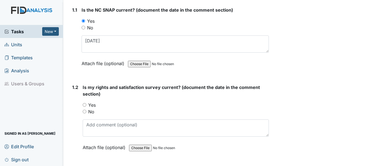
click at [83, 104] on input "Yes" at bounding box center [85, 105] width 4 height 4
radio input "true"
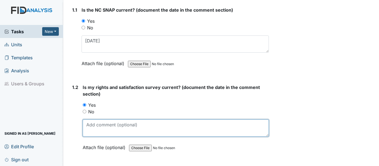
click at [109, 131] on textarea at bounding box center [176, 128] width 186 height 17
paste textarea "6/26/25"
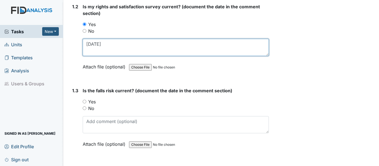
scroll to position [167, 0]
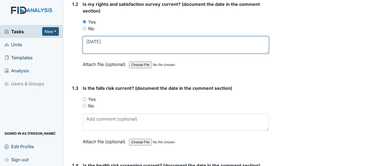
type textarea "6/26/25"
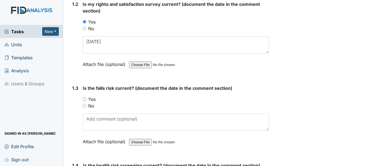
click at [84, 98] on input "Yes" at bounding box center [85, 99] width 4 height 4
radio input "true"
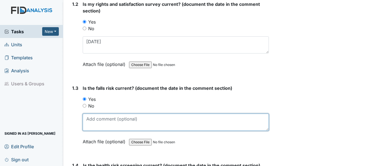
click at [111, 123] on textarea at bounding box center [176, 122] width 186 height 17
paste textarea "6/26/25"
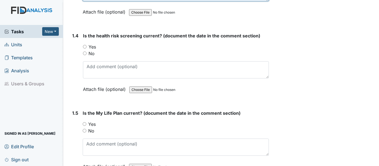
scroll to position [305, 0]
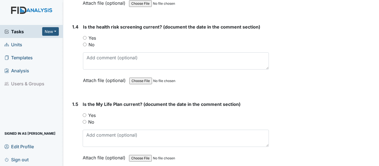
type textarea "6/26/25"
click at [85, 37] on input "Yes" at bounding box center [85, 38] width 4 height 4
radio input "true"
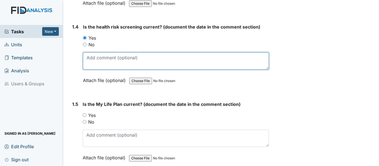
click at [107, 60] on textarea at bounding box center [176, 60] width 186 height 17
paste textarea "6/26/25"
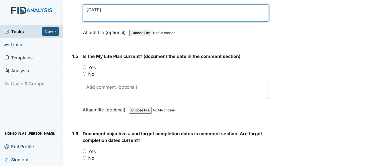
scroll to position [361, 0]
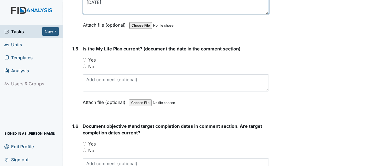
type textarea "6/26/25"
click at [84, 60] on input "Yes" at bounding box center [85, 60] width 4 height 4
radio input "true"
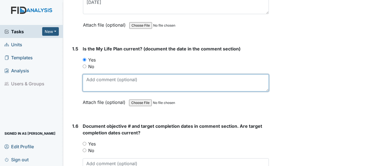
click at [102, 84] on textarea at bounding box center [176, 82] width 186 height 17
paste textarea "6/26/25"
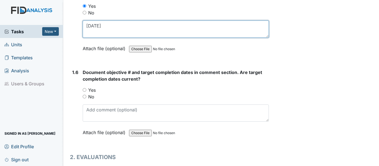
scroll to position [417, 0]
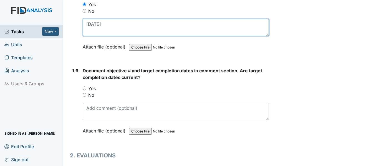
type textarea "6/26/25"
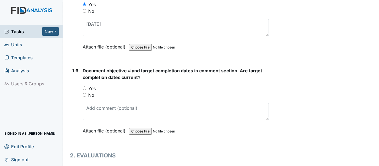
click at [84, 89] on input "Yes" at bounding box center [85, 89] width 4 height 4
radio input "true"
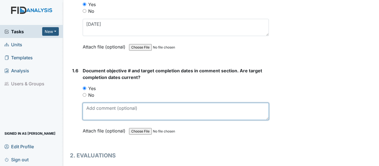
click at [108, 109] on textarea at bounding box center [176, 111] width 186 height 17
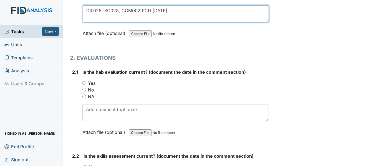
scroll to position [528, 0]
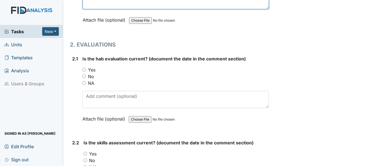
type textarea "DIL025, SC028, COM002 PCD 2/28/26"
click at [82, 69] on input "Yes" at bounding box center [84, 70] width 4 height 4
radio input "true"
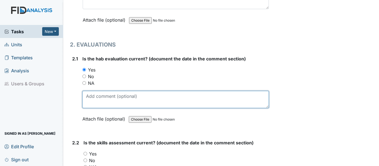
click at [100, 95] on textarea at bounding box center [175, 99] width 187 height 17
paste textarea "6/26/25"
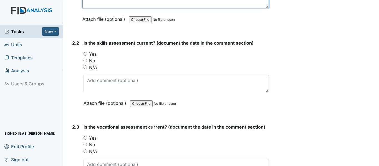
scroll to position [639, 0]
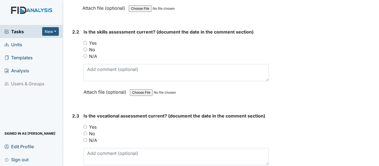
type textarea "6/26/25"
click at [86, 42] on input "Yes" at bounding box center [86, 43] width 4 height 4
radio input "true"
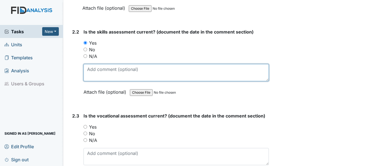
click at [109, 73] on textarea at bounding box center [176, 72] width 185 height 17
paste textarea "6/26/25"
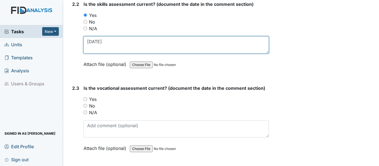
type textarea "6/26/25"
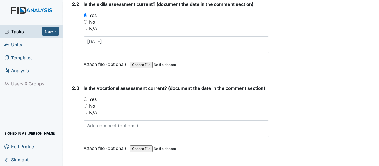
click at [86, 99] on input "Yes" at bounding box center [86, 99] width 4 height 4
radio input "true"
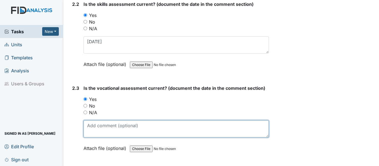
click at [112, 127] on textarea at bounding box center [176, 129] width 185 height 17
paste textarea "6/26/25"
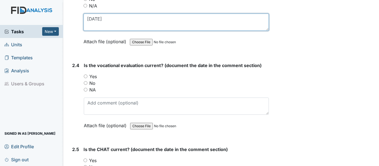
scroll to position [777, 0]
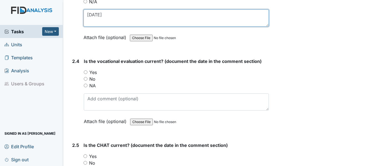
type textarea "6/26/25"
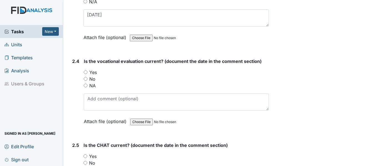
click at [85, 72] on input "Yes" at bounding box center [86, 73] width 4 height 4
radio input "true"
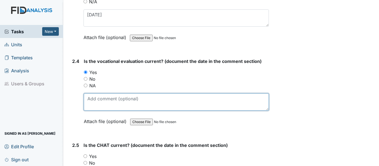
click at [103, 99] on textarea at bounding box center [176, 102] width 185 height 17
paste textarea "6/26/25"
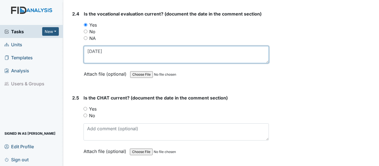
scroll to position [833, 0]
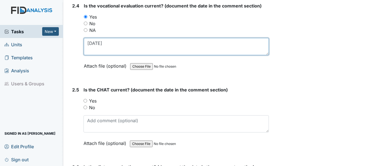
type textarea "6/26/25"
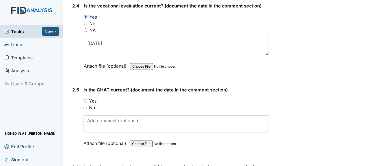
click at [86, 101] on input "Yes" at bounding box center [86, 101] width 4 height 4
radio input "true"
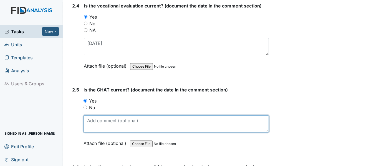
click at [108, 124] on textarea at bounding box center [176, 124] width 185 height 17
paste textarea "6/26/25"
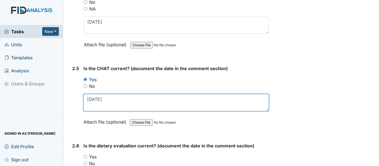
scroll to position [916, 0]
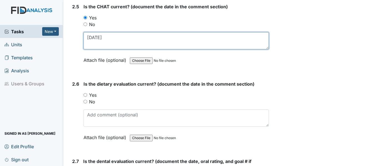
type textarea "6/26/25"
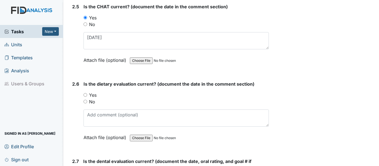
click at [85, 95] on input "Yes" at bounding box center [86, 95] width 4 height 4
radio input "true"
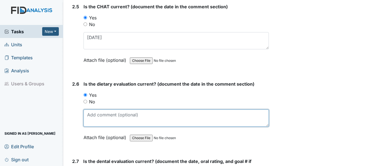
click at [123, 121] on textarea at bounding box center [176, 118] width 185 height 17
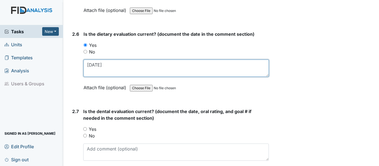
scroll to position [1000, 0]
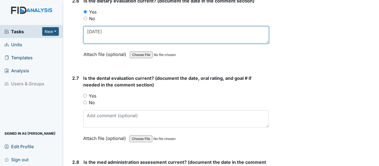
type textarea "7/31/25"
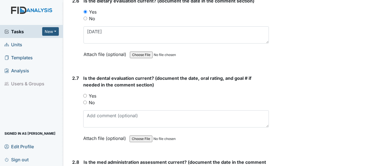
click at [86, 96] on input "Yes" at bounding box center [85, 96] width 4 height 4
radio input "true"
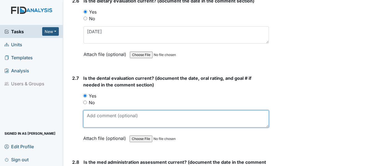
click at [114, 122] on textarea at bounding box center [176, 119] width 186 height 17
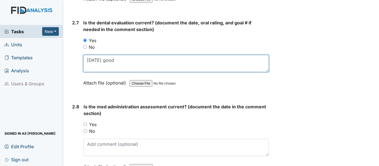
type textarea "3/12/25 good"
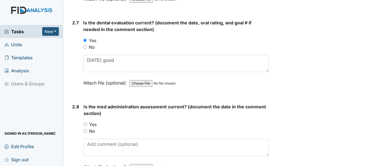
click at [86, 125] on input "Yes" at bounding box center [86, 125] width 4 height 4
radio input "true"
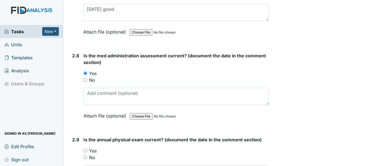
scroll to position [1111, 0]
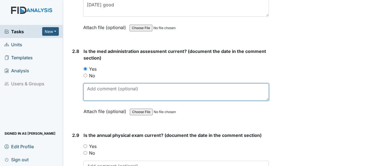
click at [108, 92] on textarea at bounding box center [176, 92] width 185 height 17
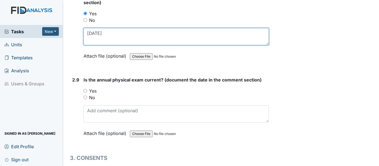
type textarea "6/3/25"
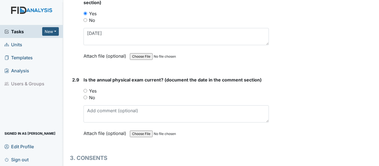
click at [87, 91] on input "Yes" at bounding box center [86, 91] width 4 height 4
radio input "true"
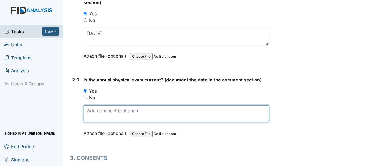
click at [107, 114] on textarea at bounding box center [176, 114] width 185 height 17
click at [94, 109] on textarea "7/13/25" at bounding box center [176, 114] width 185 height 17
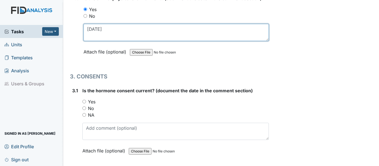
scroll to position [1250, 0]
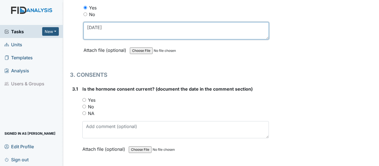
type textarea "7/14/25"
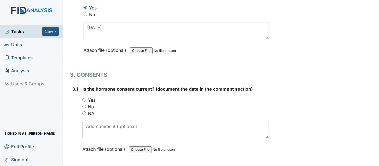
click at [82, 113] on input "NA" at bounding box center [84, 114] width 4 height 4
radio input "true"
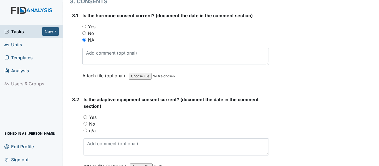
scroll to position [1333, 0]
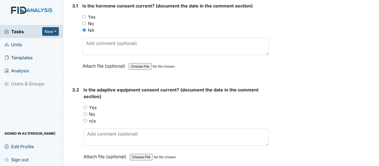
click at [87, 107] on input "Yes" at bounding box center [86, 108] width 4 height 4
radio input "true"
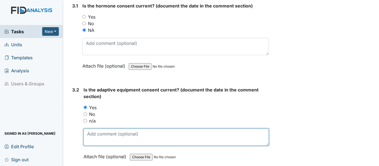
click at [102, 136] on textarea at bounding box center [176, 137] width 185 height 17
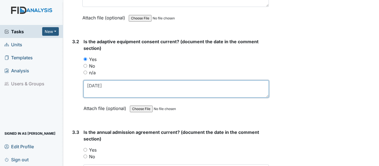
scroll to position [1388, 0]
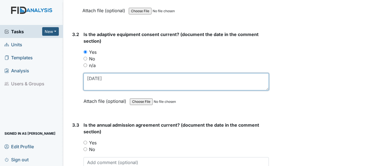
type textarea "5/20/25"
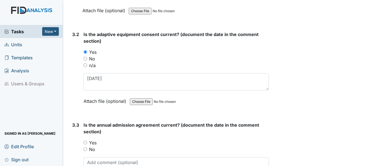
click at [86, 143] on input "Yes" at bounding box center [86, 143] width 4 height 4
radio input "true"
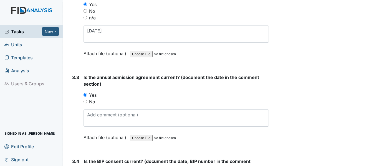
scroll to position [1444, 0]
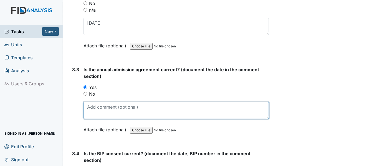
click at [99, 112] on textarea at bounding box center [176, 110] width 185 height 17
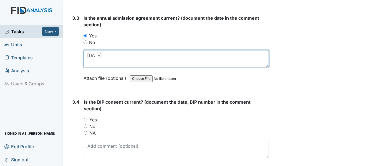
scroll to position [1499, 0]
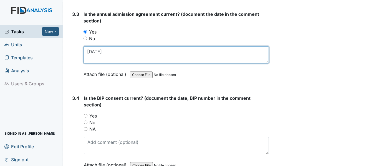
type textarea "5/27/25"
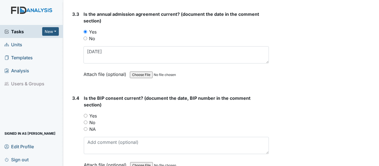
click at [86, 116] on input "Yes" at bounding box center [86, 116] width 4 height 4
radio input "true"
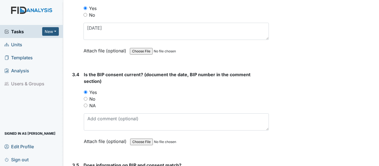
scroll to position [1527, 0]
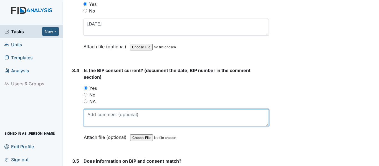
click at [143, 114] on textarea at bounding box center [176, 117] width 185 height 17
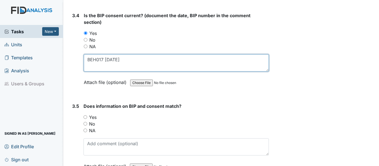
scroll to position [1583, 0]
type textarea "BEH017 7/14/25"
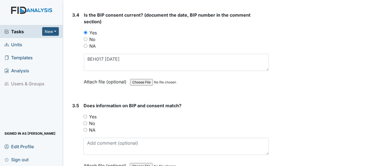
click at [85, 118] on input "Yes" at bounding box center [86, 117] width 4 height 4
radio input "true"
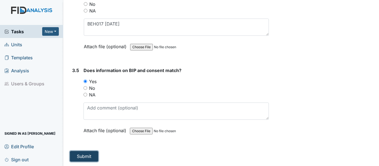
click at [92, 154] on button "Submit" at bounding box center [84, 156] width 28 height 11
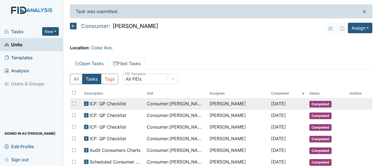
click at [181, 105] on span "Consumer : [PERSON_NAME]" at bounding box center [176, 104] width 58 height 7
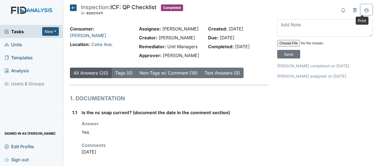
click at [365, 10] on icon at bounding box center [367, 10] width 4 height 4
click at [73, 6] on icon at bounding box center [73, 7] width 7 height 7
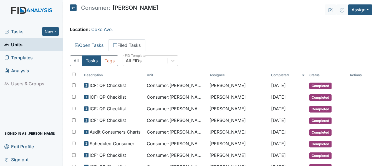
click at [73, 6] on icon at bounding box center [73, 7] width 7 height 7
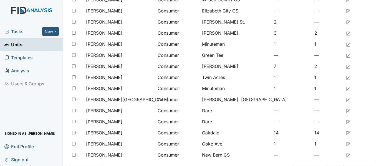
scroll to position [444, 0]
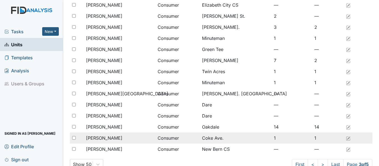
click at [109, 139] on span "[PERSON_NAME]" at bounding box center [104, 138] width 36 height 7
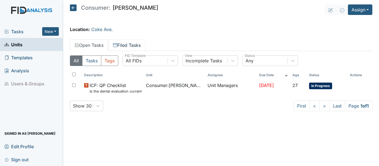
click at [135, 44] on link "Filed Tasks" at bounding box center [126, 45] width 37 height 12
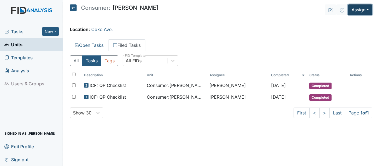
click at [352, 8] on button "Assign" at bounding box center [360, 9] width 24 height 11
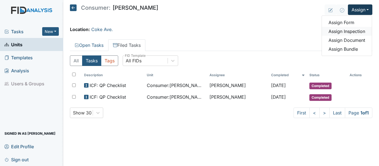
click at [353, 31] on link "Assign Inspection" at bounding box center [347, 31] width 50 height 9
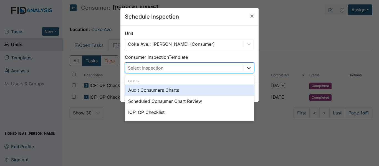
click at [246, 69] on icon at bounding box center [249, 68] width 6 height 6
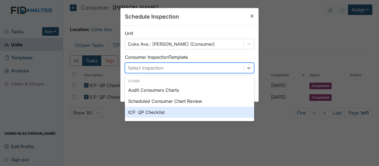
click at [146, 112] on div "ICF: QP Checklist" at bounding box center [189, 112] width 129 height 11
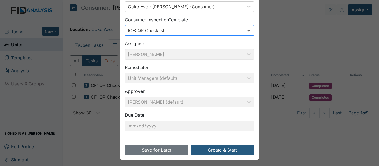
scroll to position [39, 0]
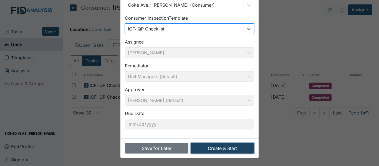
click at [220, 147] on button "Create & Start" at bounding box center [223, 148] width 64 height 11
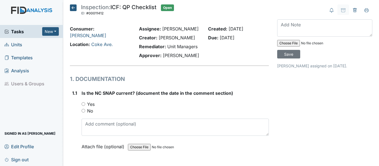
click at [83, 103] on input "Yes" at bounding box center [84, 104] width 4 height 4
radio input "true"
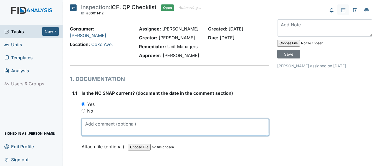
click at [114, 126] on textarea at bounding box center [175, 127] width 187 height 17
drag, startPoint x: 86, startPoint y: 124, endPoint x: 103, endPoint y: 124, distance: 17.5
click at [103, 124] on textarea "6/11/25" at bounding box center [175, 127] width 187 height 17
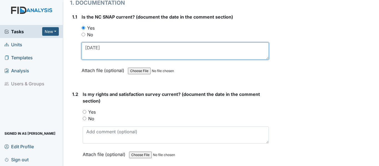
scroll to position [83, 0]
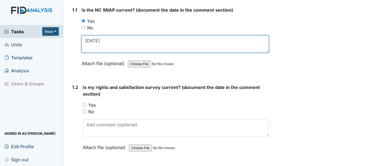
type textarea "6/11/25"
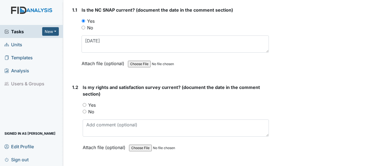
click at [84, 104] on input "Yes" at bounding box center [85, 105] width 4 height 4
radio input "true"
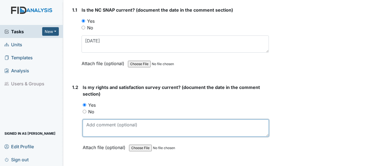
click at [105, 129] on textarea at bounding box center [176, 128] width 186 height 17
paste textarea "6/11/25"
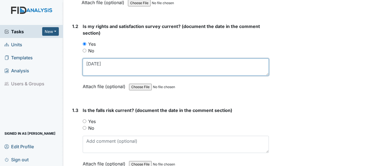
scroll to position [167, 0]
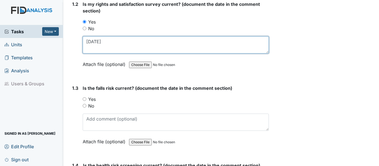
type textarea "6/11/25"
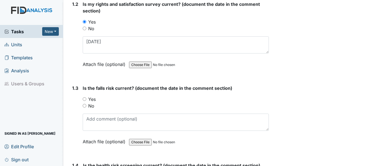
click at [86, 100] on input "Yes" at bounding box center [85, 99] width 4 height 4
radio input "true"
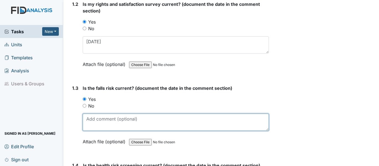
click at [120, 121] on textarea at bounding box center [176, 122] width 186 height 17
paste textarea "6/11/25"
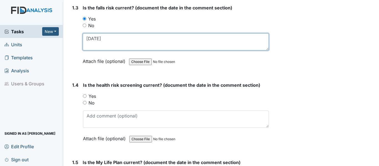
scroll to position [250, 0]
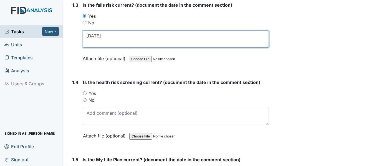
type textarea "6/11/25"
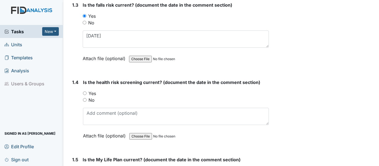
click at [85, 94] on input "Yes" at bounding box center [85, 94] width 4 height 4
radio input "true"
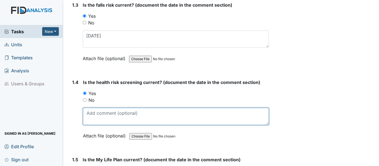
click at [106, 115] on textarea at bounding box center [176, 116] width 186 height 17
paste textarea "6/11/25"
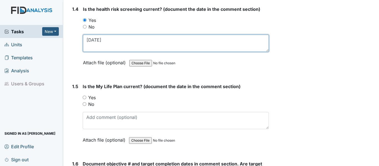
scroll to position [333, 0]
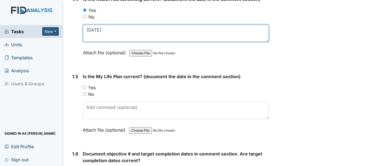
type textarea "6/11/25"
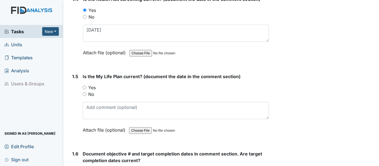
click at [84, 87] on input "Yes" at bounding box center [85, 88] width 4 height 4
radio input "true"
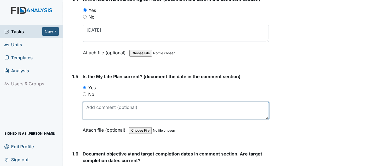
click at [118, 117] on textarea at bounding box center [176, 110] width 186 height 17
paste textarea "6/11/25"
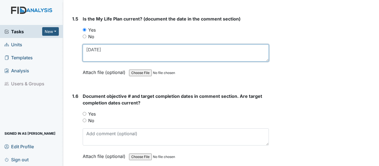
scroll to position [417, 0]
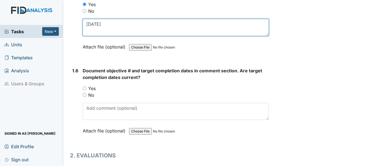
type textarea "6/11/25"
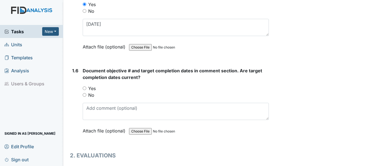
click at [85, 89] on input "Yes" at bounding box center [85, 89] width 4 height 4
radio input "true"
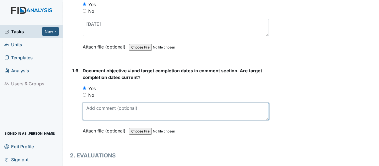
click at [109, 115] on textarea at bounding box center [176, 111] width 186 height 17
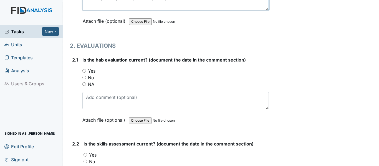
scroll to position [528, 0]
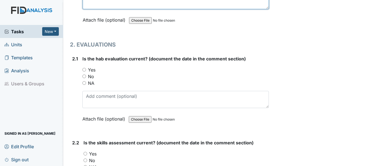
type textarea "DIL001, FA001, SC001, WK001 6/2/26"
click at [84, 71] on input "Yes" at bounding box center [84, 70] width 4 height 4
radio input "true"
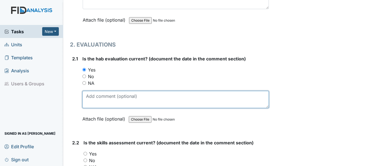
click at [97, 100] on textarea at bounding box center [175, 99] width 187 height 17
paste textarea "6/11/25"
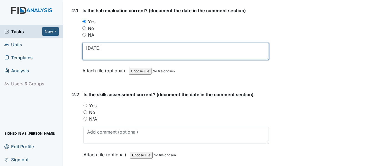
scroll to position [583, 0]
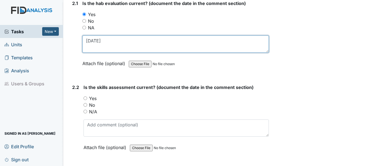
type textarea "6/11/25"
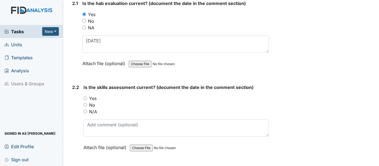
click at [84, 99] on input "Yes" at bounding box center [86, 99] width 4 height 4
radio input "true"
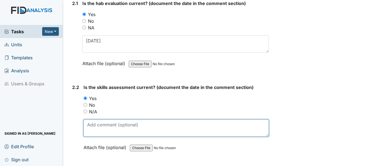
click at [106, 126] on textarea at bounding box center [176, 128] width 185 height 17
paste textarea "6/11/25"
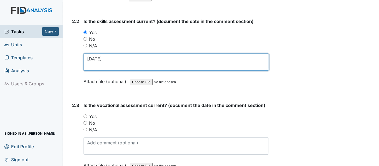
scroll to position [666, 0]
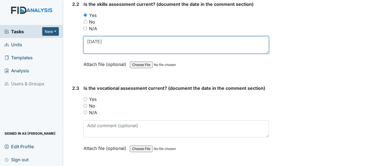
type textarea "6/11/25"
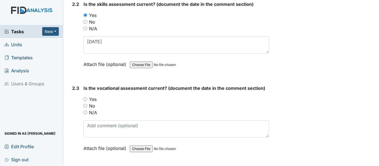
click at [86, 101] on input "Yes" at bounding box center [86, 99] width 4 height 4
radio input "true"
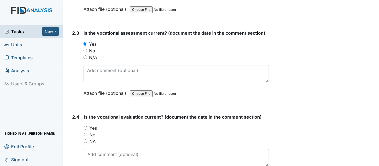
scroll to position [722, 0]
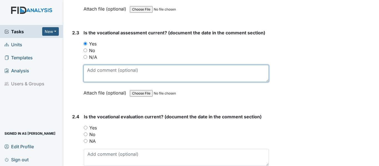
click at [101, 77] on textarea at bounding box center [176, 73] width 185 height 17
paste textarea "6/11/25"
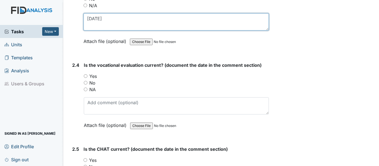
scroll to position [777, 0]
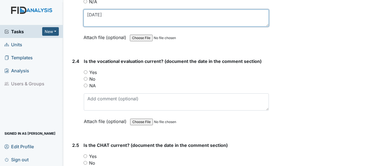
type textarea "6/11/25"
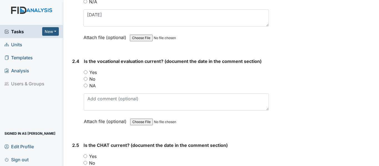
click at [84, 71] on input "Yes" at bounding box center [86, 73] width 4 height 4
radio input "true"
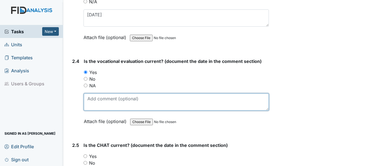
click at [101, 99] on textarea at bounding box center [176, 102] width 185 height 17
paste textarea "6/11/25"
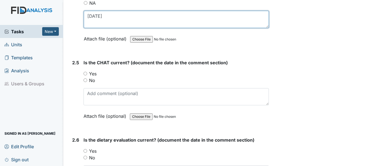
scroll to position [861, 0]
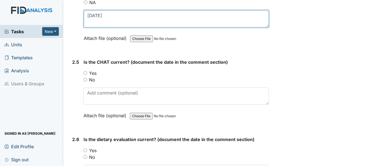
type textarea "6/11/25"
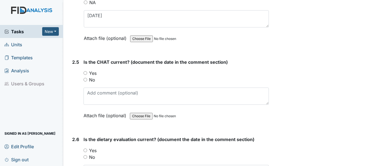
click at [86, 74] on input "Yes" at bounding box center [86, 73] width 4 height 4
radio input "true"
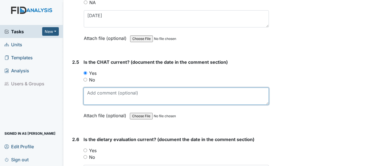
click at [98, 92] on textarea at bounding box center [176, 96] width 185 height 17
paste textarea "6/11/25"
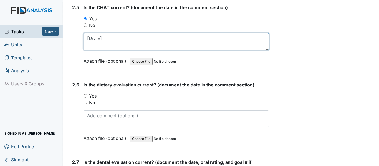
scroll to position [944, 0]
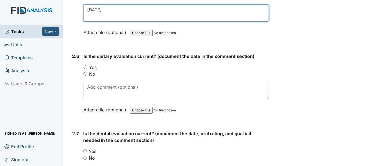
type textarea "6/11/25"
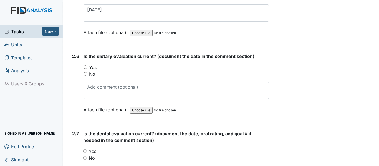
click at [85, 67] on input "Yes" at bounding box center [86, 68] width 4 height 4
radio input "true"
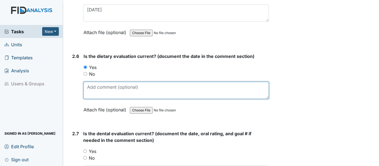
click at [94, 87] on textarea at bounding box center [176, 90] width 185 height 17
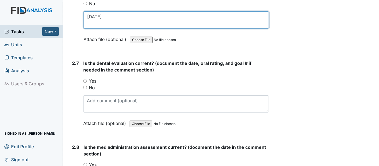
scroll to position [1027, 0]
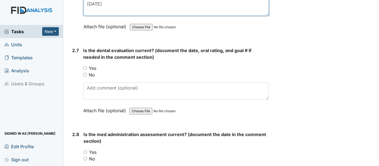
type textarea "7/31/25"
click at [86, 68] on input "Yes" at bounding box center [85, 68] width 4 height 4
radio input "true"
click at [87, 74] on div "No" at bounding box center [176, 75] width 186 height 7
click at [86, 74] on input "No" at bounding box center [85, 75] width 4 height 4
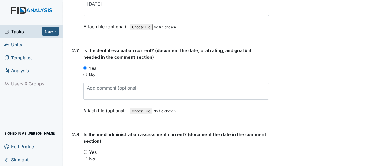
radio input "true"
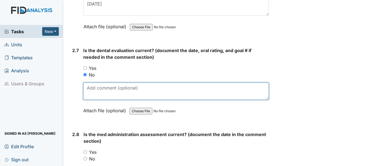
click at [97, 88] on textarea at bounding box center [176, 91] width 186 height 17
type textarea "w"
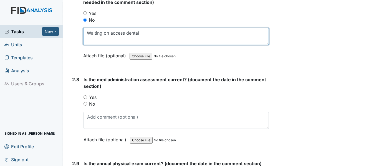
scroll to position [1083, 0]
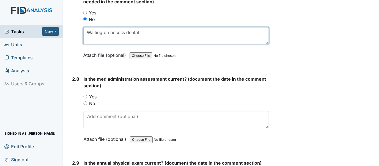
type textarea "Waiting on access dental"
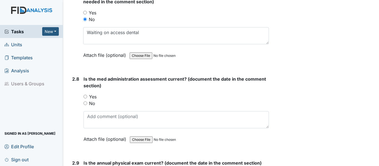
click at [85, 98] on input "Yes" at bounding box center [86, 97] width 4 height 4
radio input "true"
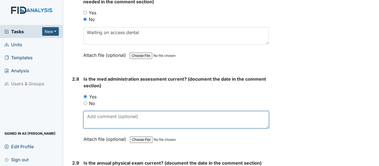
click at [107, 117] on textarea at bounding box center [176, 119] width 185 height 17
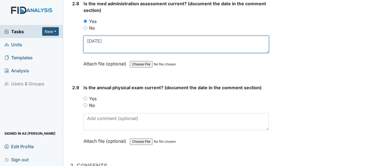
scroll to position [1166, 0]
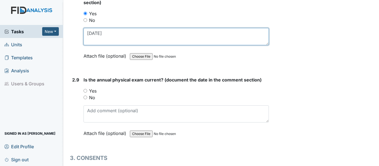
type textarea "6/3/25"
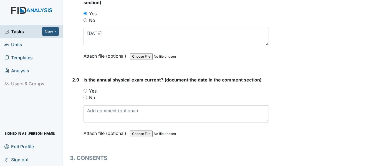
click at [85, 91] on input "Yes" at bounding box center [86, 91] width 4 height 4
radio input "true"
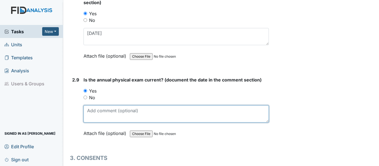
click at [106, 116] on textarea at bounding box center [176, 114] width 185 height 17
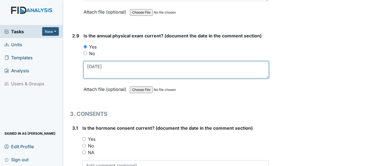
scroll to position [1222, 0]
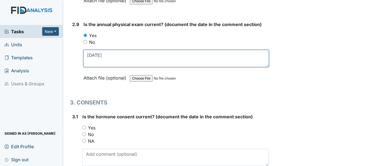
type textarea "5/27/25"
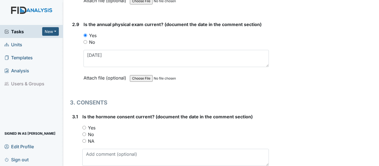
click at [84, 128] on input "Yes" at bounding box center [84, 128] width 4 height 4
radio input "true"
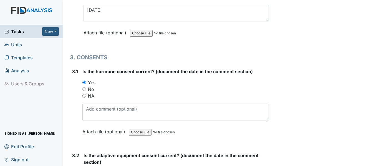
scroll to position [1277, 0]
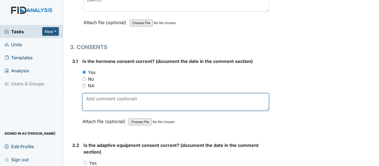
click at [114, 104] on textarea at bounding box center [175, 102] width 187 height 17
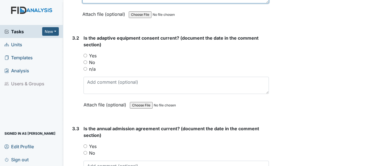
scroll to position [1388, 0]
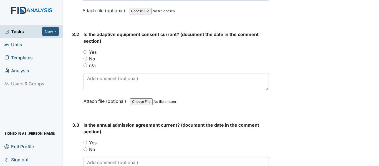
type textarea "5/19/25"
click at [85, 52] on input "Yes" at bounding box center [86, 52] width 4 height 4
radio input "true"
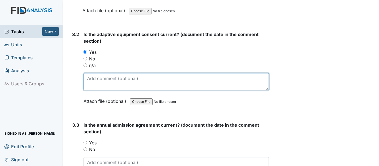
click at [101, 83] on textarea at bounding box center [176, 81] width 185 height 17
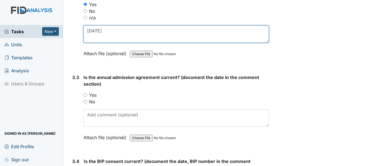
scroll to position [1444, 0]
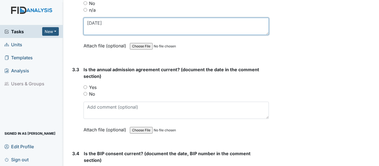
type textarea "6/16/25"
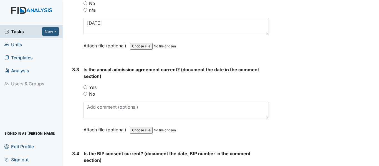
click at [84, 87] on input "Yes" at bounding box center [86, 88] width 4 height 4
radio input "true"
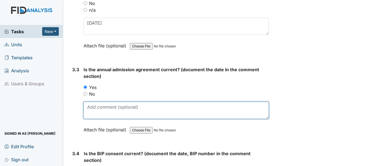
click at [109, 109] on textarea at bounding box center [176, 110] width 185 height 17
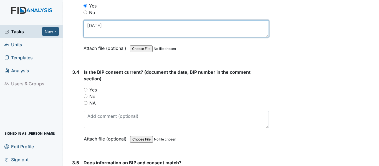
scroll to position [1527, 0]
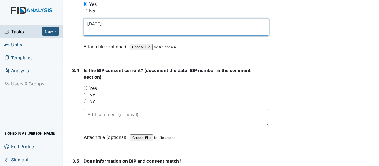
type textarea "5/14/25"
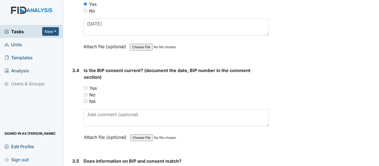
click at [85, 88] on input "Yes" at bounding box center [86, 88] width 4 height 4
radio input "true"
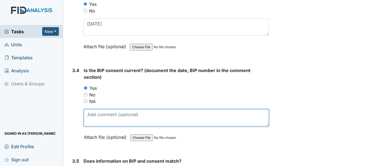
click at [95, 116] on textarea at bounding box center [176, 117] width 185 height 17
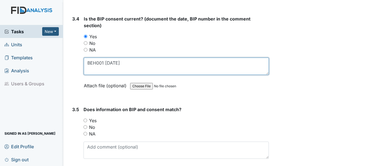
scroll to position [1583, 0]
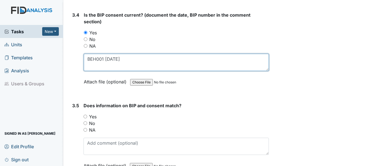
type textarea "BEH001 6/16/25"
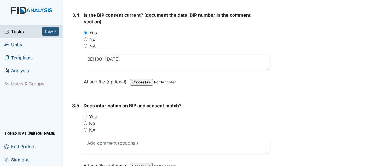
click at [85, 116] on input "Yes" at bounding box center [86, 117] width 4 height 4
radio input "true"
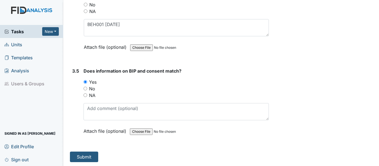
scroll to position [1618, 0]
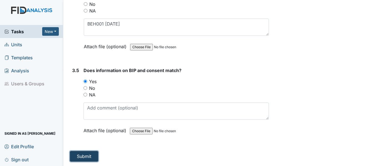
click at [86, 154] on button "Submit" at bounding box center [84, 156] width 28 height 11
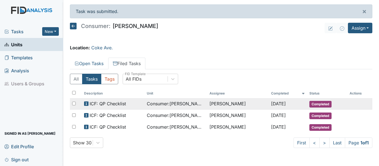
click at [179, 106] on span "Consumer : [PERSON_NAME]" at bounding box center [176, 104] width 58 height 7
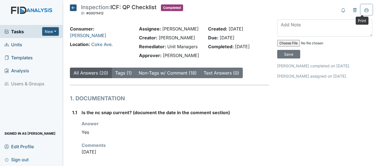
click at [365, 9] on icon at bounding box center [367, 10] width 4 height 4
click at [72, 8] on icon at bounding box center [73, 7] width 7 height 7
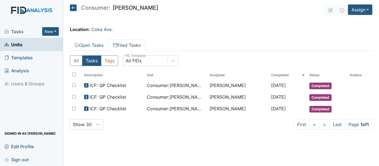
click at [72, 8] on icon at bounding box center [73, 7] width 7 height 7
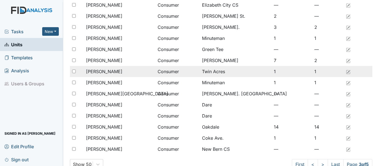
scroll to position [457, 0]
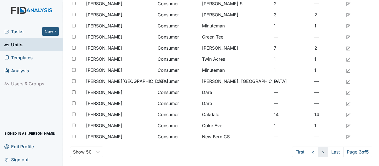
click at [318, 154] on link ">" at bounding box center [323, 152] width 10 height 11
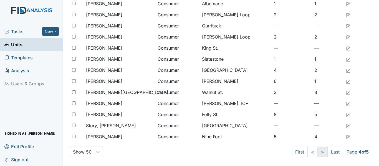
click at [318, 154] on link ">" at bounding box center [323, 152] width 10 height 11
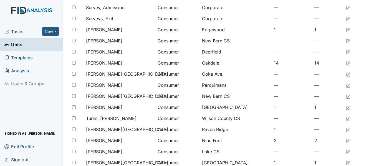
scroll to position [35, 0]
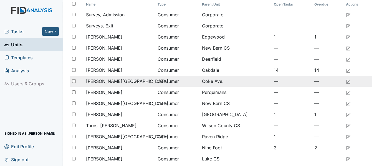
click at [104, 81] on span "[PERSON_NAME][GEOGRAPHIC_DATA]" at bounding box center [127, 81] width 82 height 7
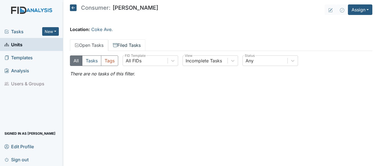
click at [133, 46] on link "Filed Tasks" at bounding box center [126, 45] width 37 height 12
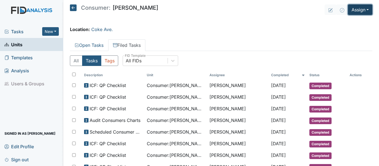
click at [359, 10] on button "Assign" at bounding box center [360, 9] width 24 height 11
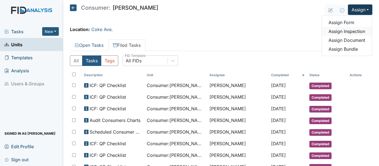
click at [353, 32] on link "Assign Inspection" at bounding box center [347, 31] width 50 height 9
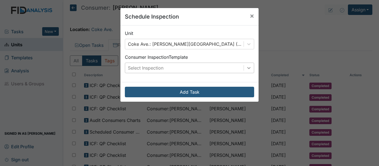
click at [250, 70] on div at bounding box center [249, 68] width 10 height 10
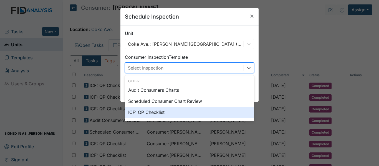
click at [143, 114] on div "ICF: QP Checklist" at bounding box center [189, 112] width 129 height 11
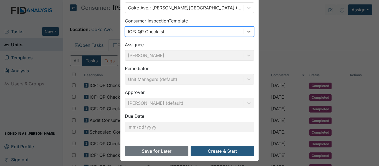
scroll to position [39, 0]
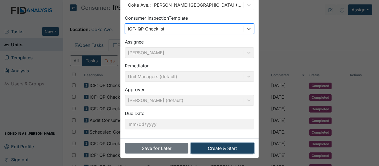
click at [219, 150] on button "Create & Start" at bounding box center [223, 148] width 64 height 11
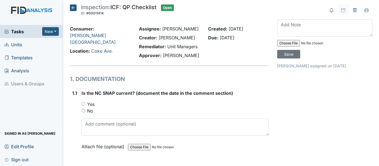
click at [83, 103] on input "Yes" at bounding box center [84, 104] width 4 height 4
radio input "true"
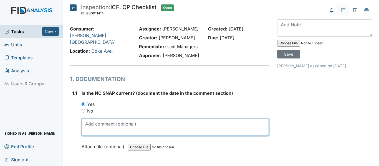
click at [110, 128] on textarea at bounding box center [175, 127] width 187 height 17
drag, startPoint x: 85, startPoint y: 125, endPoint x: 101, endPoint y: 125, distance: 16.1
click at [101, 125] on textarea "[DATE]" at bounding box center [175, 127] width 187 height 17
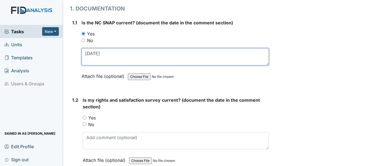
scroll to position [83, 0]
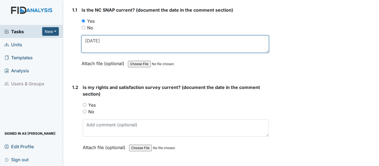
type textarea "1/16/25"
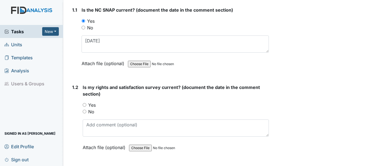
click at [85, 106] on input "Yes" at bounding box center [85, 105] width 4 height 4
radio input "true"
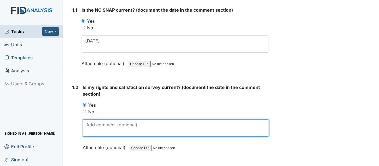
click at [99, 131] on textarea at bounding box center [176, 128] width 186 height 17
paste textarea "1/16/25"
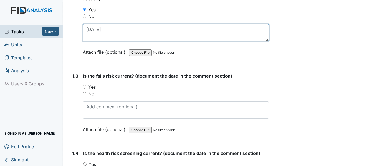
scroll to position [194, 0]
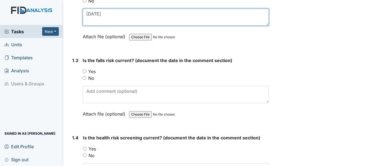
type textarea "1/16/25"
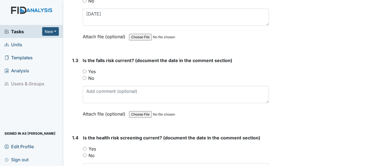
click at [85, 71] on input "Yes" at bounding box center [85, 72] width 4 height 4
radio input "true"
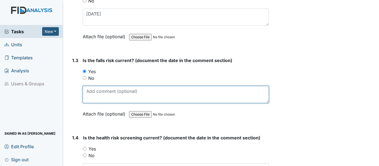
click at [108, 98] on textarea at bounding box center [176, 94] width 186 height 17
paste textarea "1/16/25"
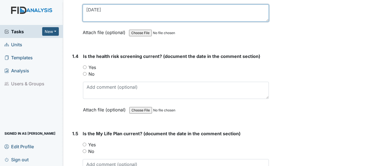
scroll to position [278, 0]
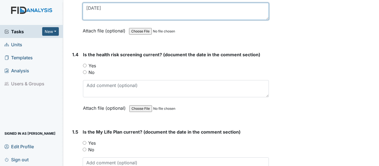
type textarea "1/16/25"
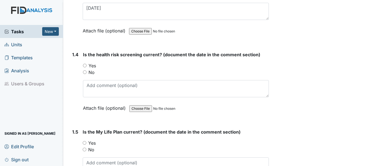
click at [85, 64] on input "Yes" at bounding box center [85, 66] width 4 height 4
radio input "true"
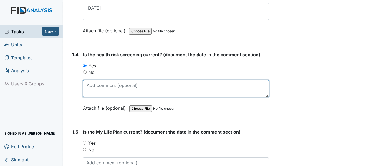
click at [103, 86] on textarea at bounding box center [176, 88] width 186 height 17
paste textarea "1/16/25"
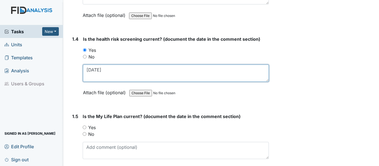
scroll to position [333, 0]
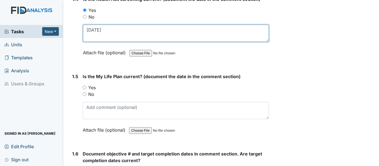
type textarea "1/16/25"
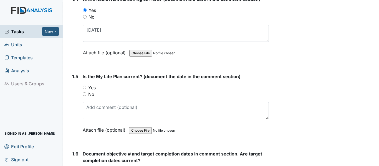
click at [85, 88] on input "Yes" at bounding box center [85, 88] width 4 height 4
radio input "true"
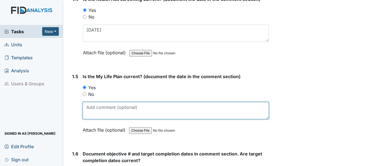
click at [105, 116] on textarea at bounding box center [176, 110] width 186 height 17
paste textarea "1/16/25"
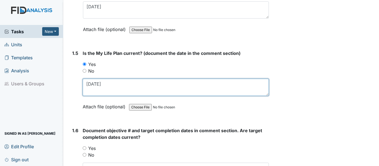
scroll to position [389, 0]
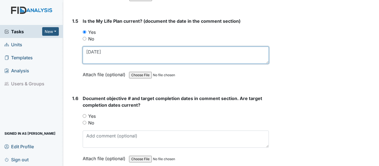
type textarea "1/16/25"
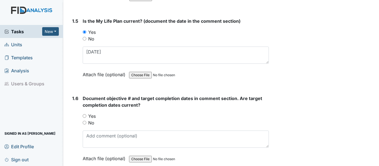
click at [86, 117] on div "Yes" at bounding box center [176, 116] width 186 height 7
click at [83, 116] on input "Yes" at bounding box center [85, 116] width 4 height 4
radio input "true"
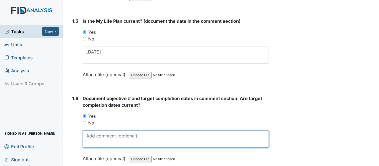
click at [97, 139] on textarea at bounding box center [176, 139] width 186 height 17
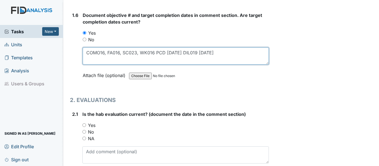
scroll to position [528, 0]
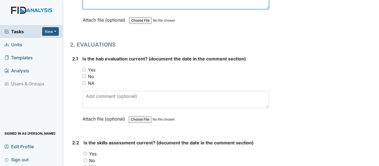
type textarea "COMO16, FA016, SC023, WK016 PCD 7/31/26 DIL019 2/28/26"
click at [84, 69] on input "Yes" at bounding box center [84, 70] width 4 height 4
radio input "true"
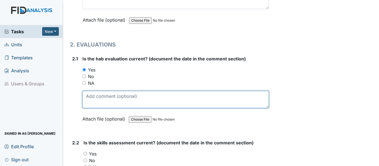
click at [103, 101] on textarea at bounding box center [175, 99] width 187 height 17
paste textarea "1/16/25"
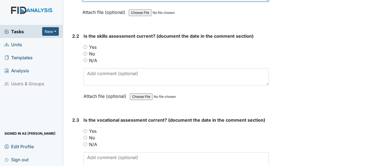
scroll to position [639, 0]
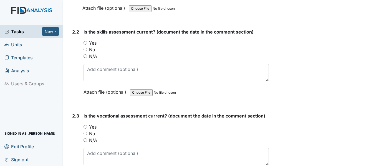
type textarea "1/16/25"
click at [87, 43] on input "Yes" at bounding box center [86, 43] width 4 height 4
radio input "true"
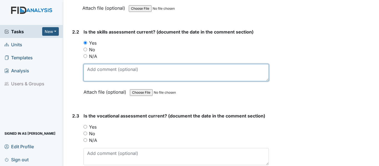
click at [102, 71] on textarea at bounding box center [176, 72] width 185 height 17
paste textarea "1/16/25"
type textarea "1/16/25"
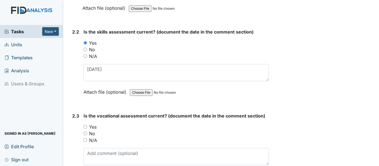
click at [87, 127] on input "Yes" at bounding box center [86, 127] width 4 height 4
radio input "true"
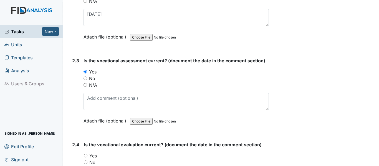
scroll to position [694, 0]
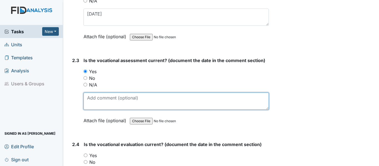
click at [98, 97] on textarea at bounding box center [176, 101] width 185 height 17
paste textarea "1/16/25"
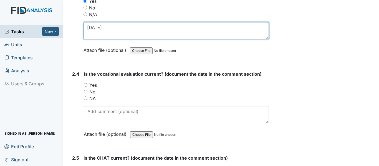
scroll to position [777, 0]
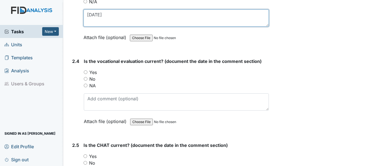
type textarea "1/16/25"
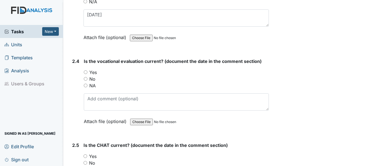
click at [85, 72] on input "Yes" at bounding box center [86, 73] width 4 height 4
radio input "true"
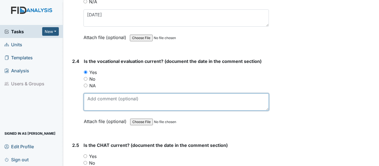
click at [103, 101] on textarea at bounding box center [176, 102] width 185 height 17
paste textarea "1/16/25"
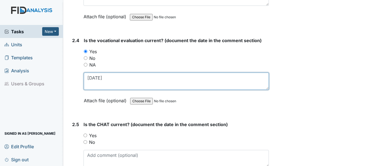
scroll to position [861, 0]
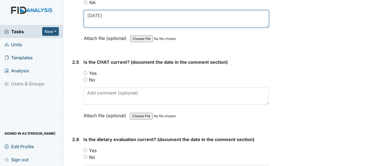
type textarea "1/16/25"
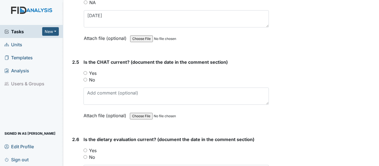
click at [86, 72] on input "Yes" at bounding box center [86, 73] width 4 height 4
radio input "true"
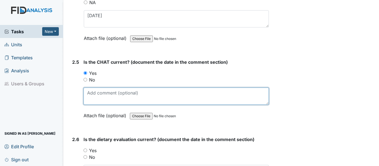
click at [111, 99] on textarea at bounding box center [176, 96] width 185 height 17
paste textarea "1/16/25"
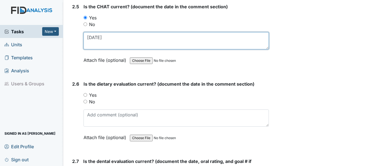
type textarea "1/16/25"
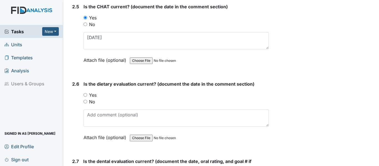
click at [85, 95] on input "Yes" at bounding box center [86, 95] width 4 height 4
radio input "true"
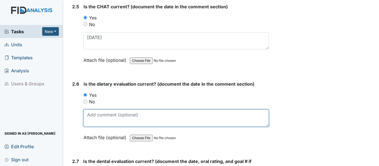
click at [105, 120] on textarea at bounding box center [176, 118] width 185 height 17
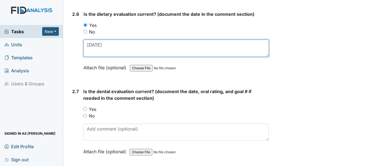
scroll to position [1000, 0]
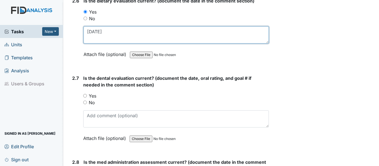
type textarea "4/10/25"
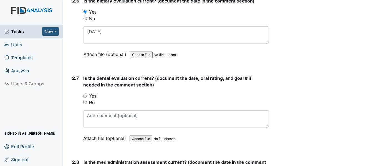
click at [84, 96] on input "Yes" at bounding box center [85, 96] width 4 height 4
radio input "true"
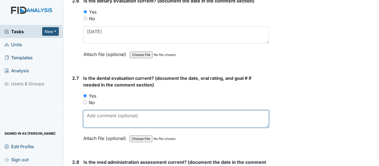
click at [103, 121] on textarea at bounding box center [176, 119] width 186 height 17
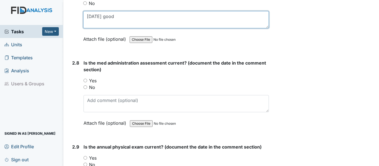
scroll to position [1111, 0]
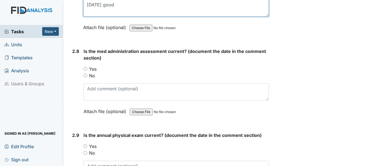
type textarea "3/12/25 good"
click at [85, 69] on input "Yes" at bounding box center [86, 69] width 4 height 4
radio input "true"
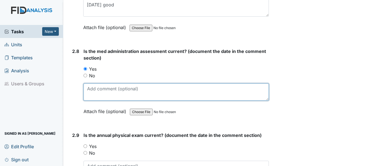
click at [105, 92] on textarea at bounding box center [176, 92] width 185 height 17
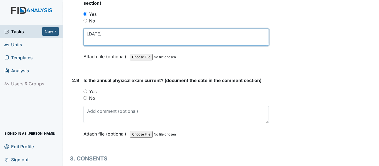
scroll to position [1166, 0]
type textarea "6/3/25"
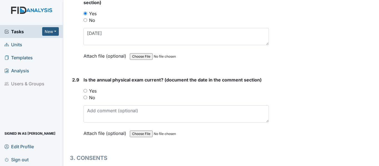
click at [86, 92] on input "Yes" at bounding box center [86, 91] width 4 height 4
radio input "true"
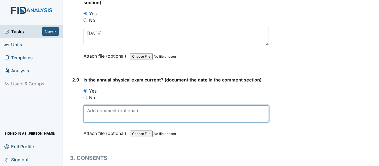
click at [104, 116] on textarea at bounding box center [176, 114] width 185 height 17
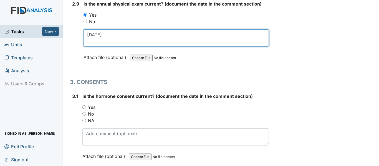
scroll to position [1250, 0]
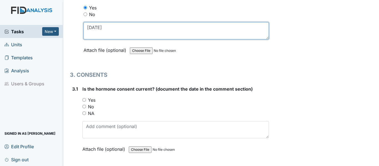
type textarea "7/14/25"
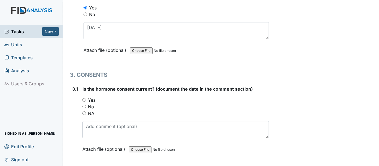
click at [84, 100] on input "Yes" at bounding box center [84, 100] width 4 height 4
radio input "true"
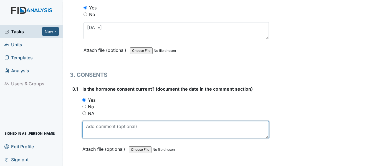
click at [119, 133] on textarea at bounding box center [175, 129] width 187 height 17
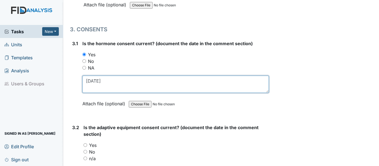
scroll to position [1305, 0]
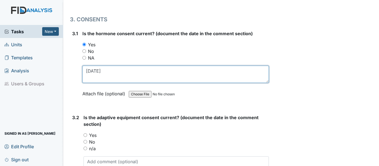
type textarea "4/9/25"
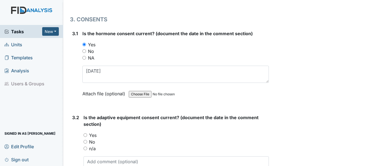
click at [85, 135] on input "Yes" at bounding box center [86, 136] width 4 height 4
radio input "true"
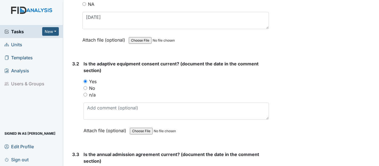
scroll to position [1361, 0]
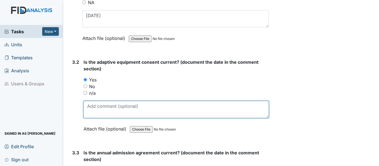
click at [98, 112] on textarea at bounding box center [176, 109] width 185 height 17
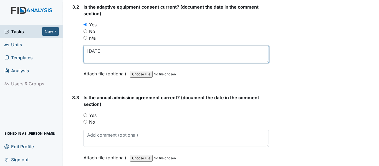
scroll to position [1444, 0]
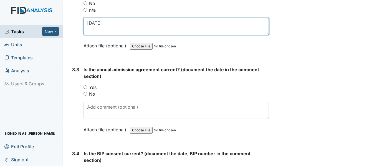
type textarea "5/14/25"
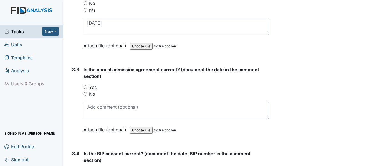
click at [84, 88] on input "Yes" at bounding box center [86, 88] width 4 height 4
radio input "true"
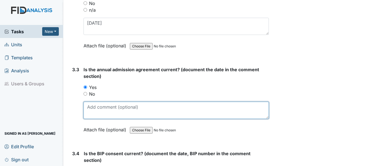
click at [106, 112] on textarea at bounding box center [176, 110] width 185 height 17
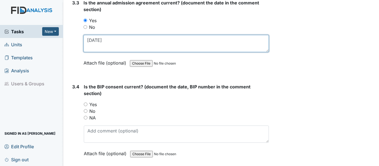
scroll to position [1527, 0]
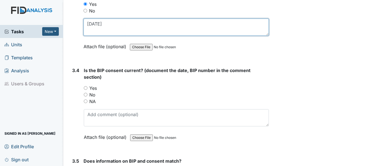
type textarea "5/2/25"
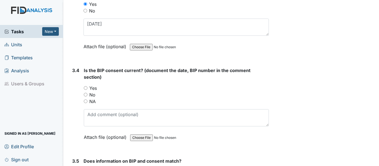
click at [86, 87] on input "Yes" at bounding box center [86, 88] width 4 height 4
radio input "true"
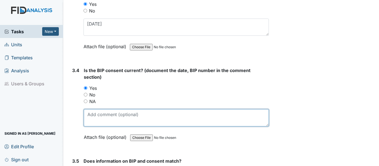
click at [105, 113] on textarea at bounding box center [176, 117] width 185 height 17
type textarea "BEH"
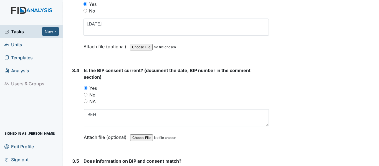
click at [86, 101] on input "NA" at bounding box center [86, 102] width 4 height 4
radio input "true"
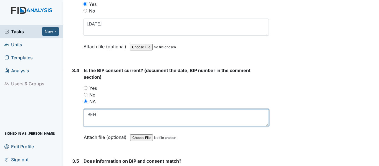
click at [107, 116] on textarea "BEH" at bounding box center [176, 117] width 185 height 17
type textarea "B"
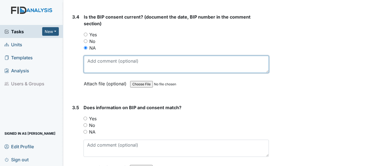
scroll to position [1583, 0]
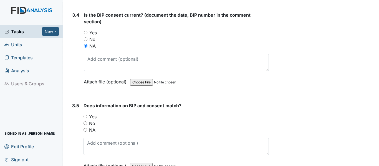
click at [84, 131] on input "NA" at bounding box center [86, 130] width 4 height 4
radio input "true"
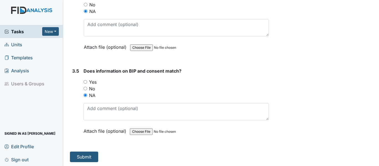
scroll to position [1618, 0]
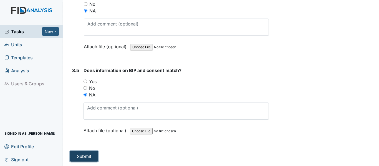
click at [91, 157] on button "Submit" at bounding box center [84, 156] width 28 height 11
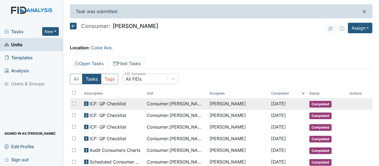
click at [166, 104] on span "Consumer : [PERSON_NAME][GEOGRAPHIC_DATA]" at bounding box center [176, 104] width 58 height 7
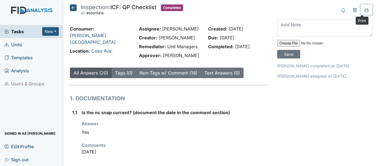
click at [365, 10] on icon at bounding box center [367, 10] width 4 height 4
click at [361, 4] on button at bounding box center [367, 9] width 12 height 11
click at [71, 8] on icon at bounding box center [73, 7] width 7 height 7
